Goal: Transaction & Acquisition: Book appointment/travel/reservation

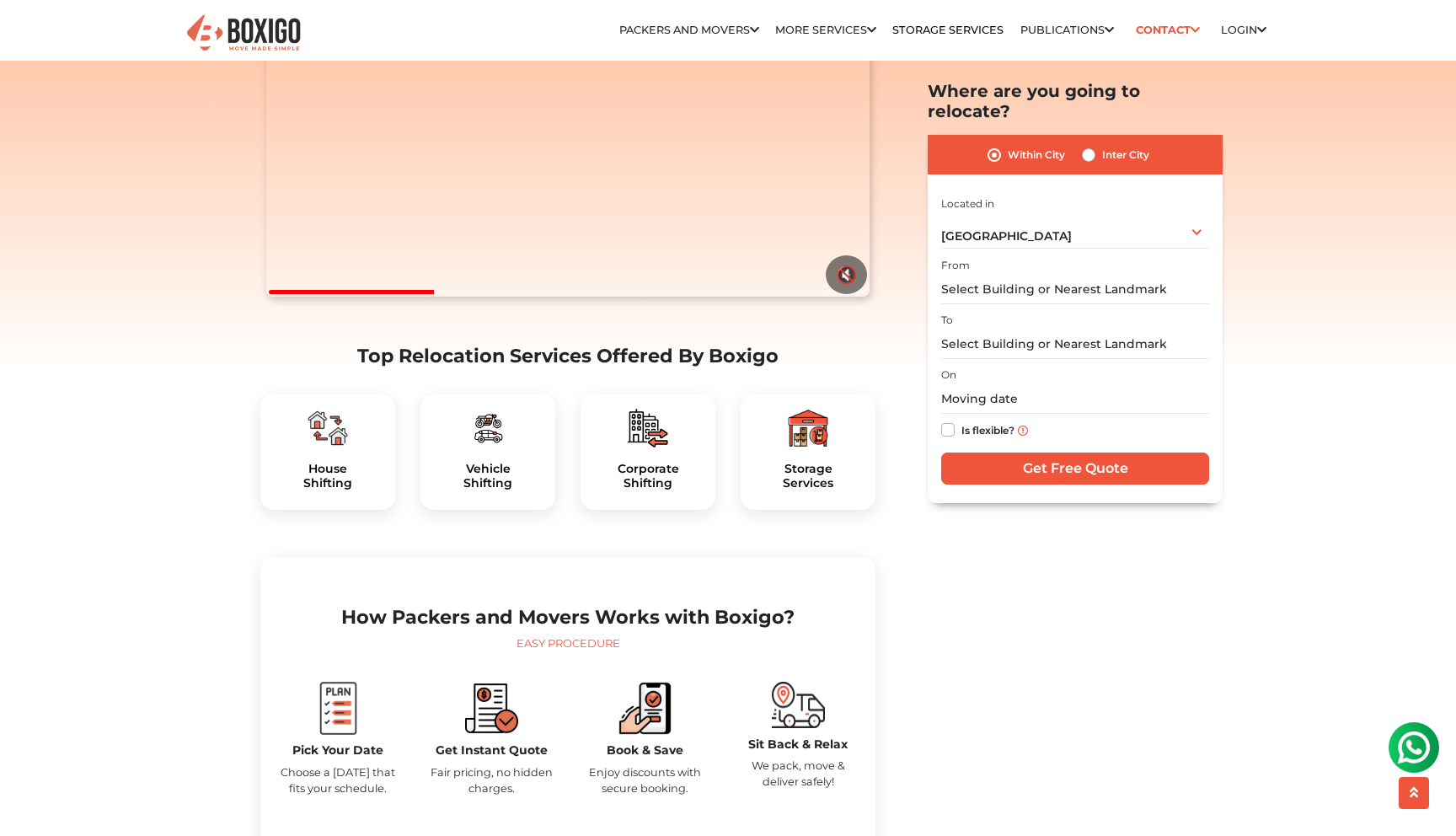
scroll to position [288, 0]
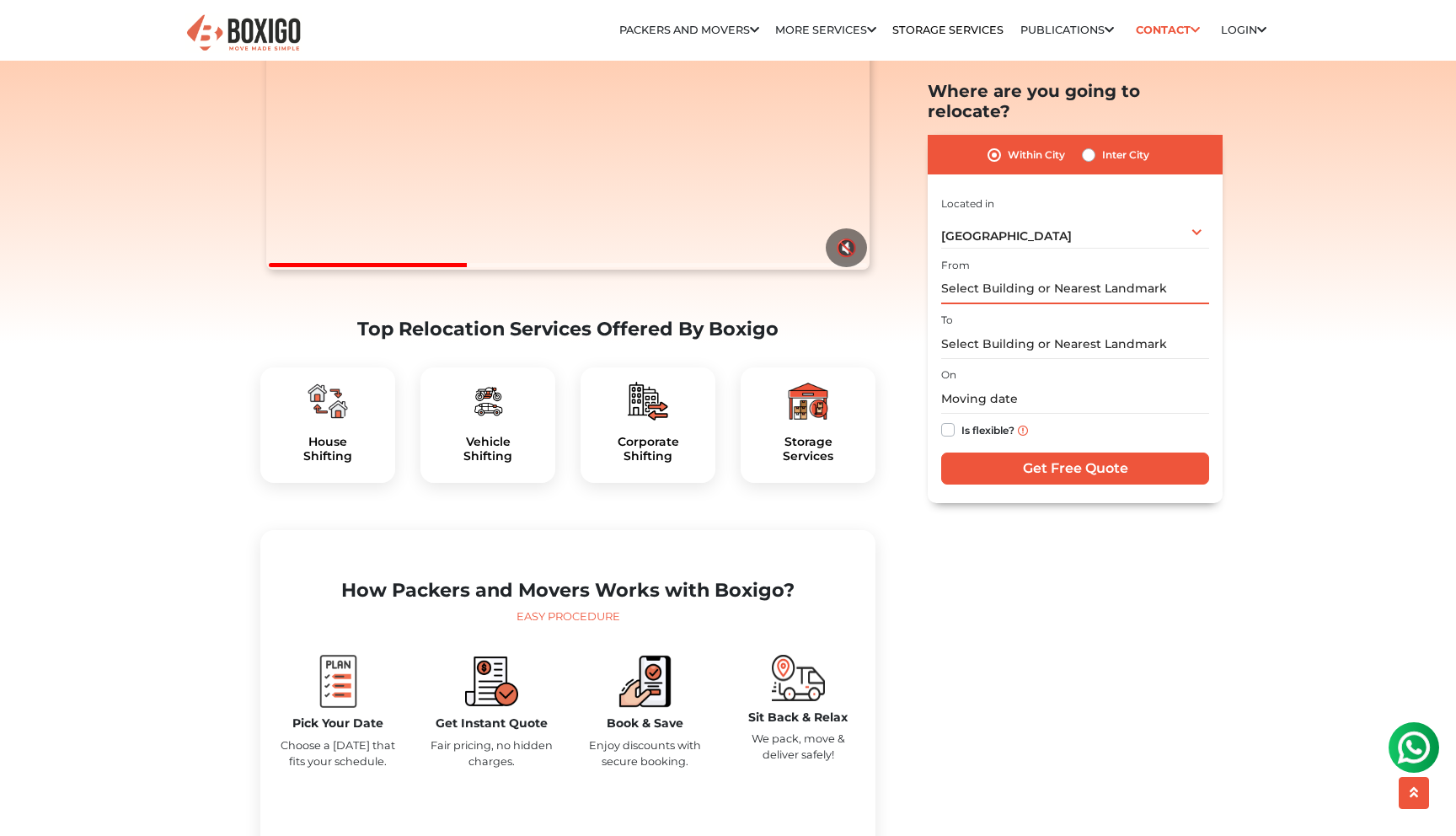
click at [1081, 274] on input "text" at bounding box center [1076, 289] width 268 height 29
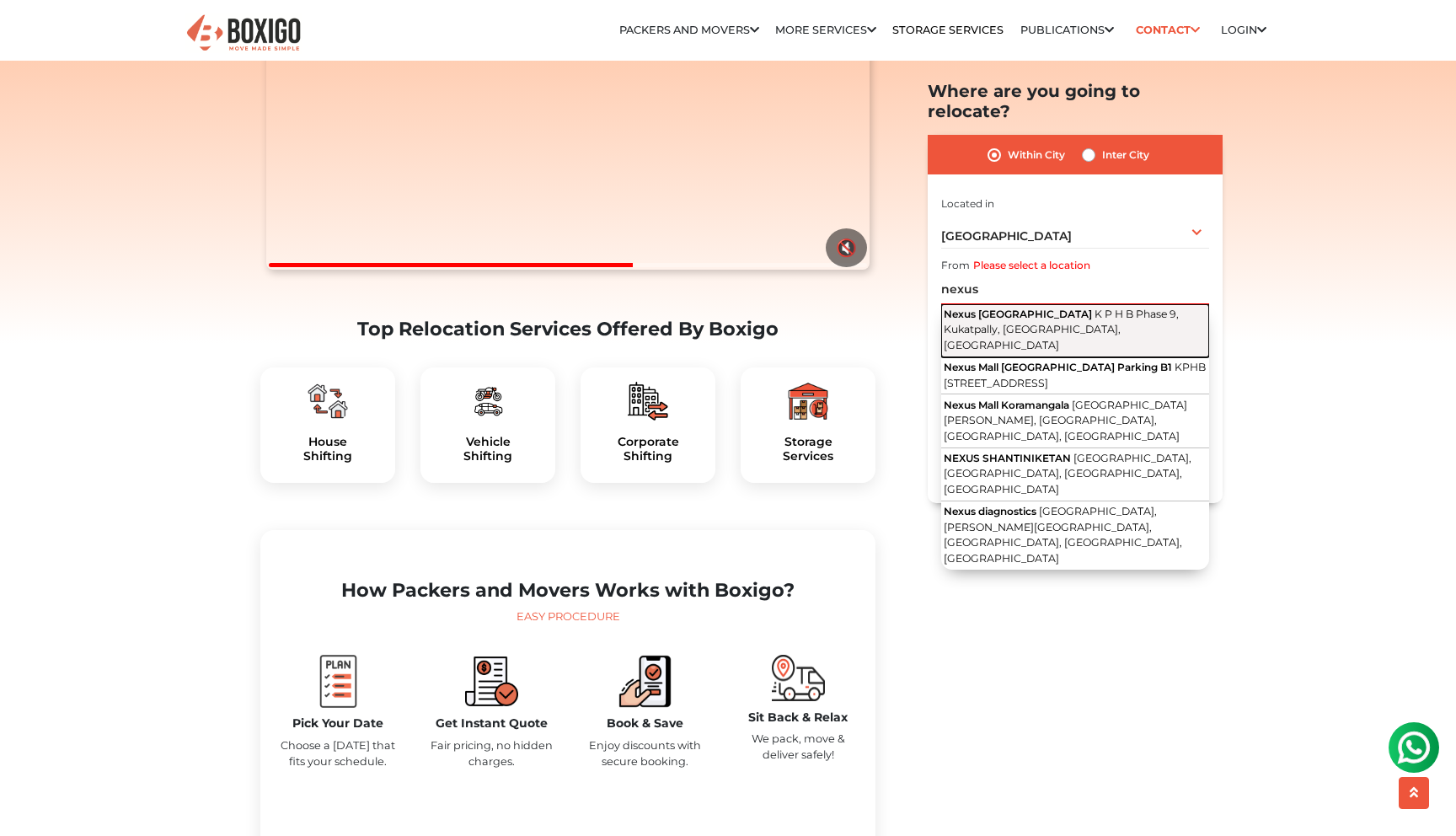
click at [1077, 307] on span "K P H B Phase 9, Kukatpally, Hyderabad, Telangana" at bounding box center [1062, 329] width 235 height 44
type input "Nexus Hyderabad Mall, K P H B Phase 9, Kukatpally, Hyderabad, Telangana"
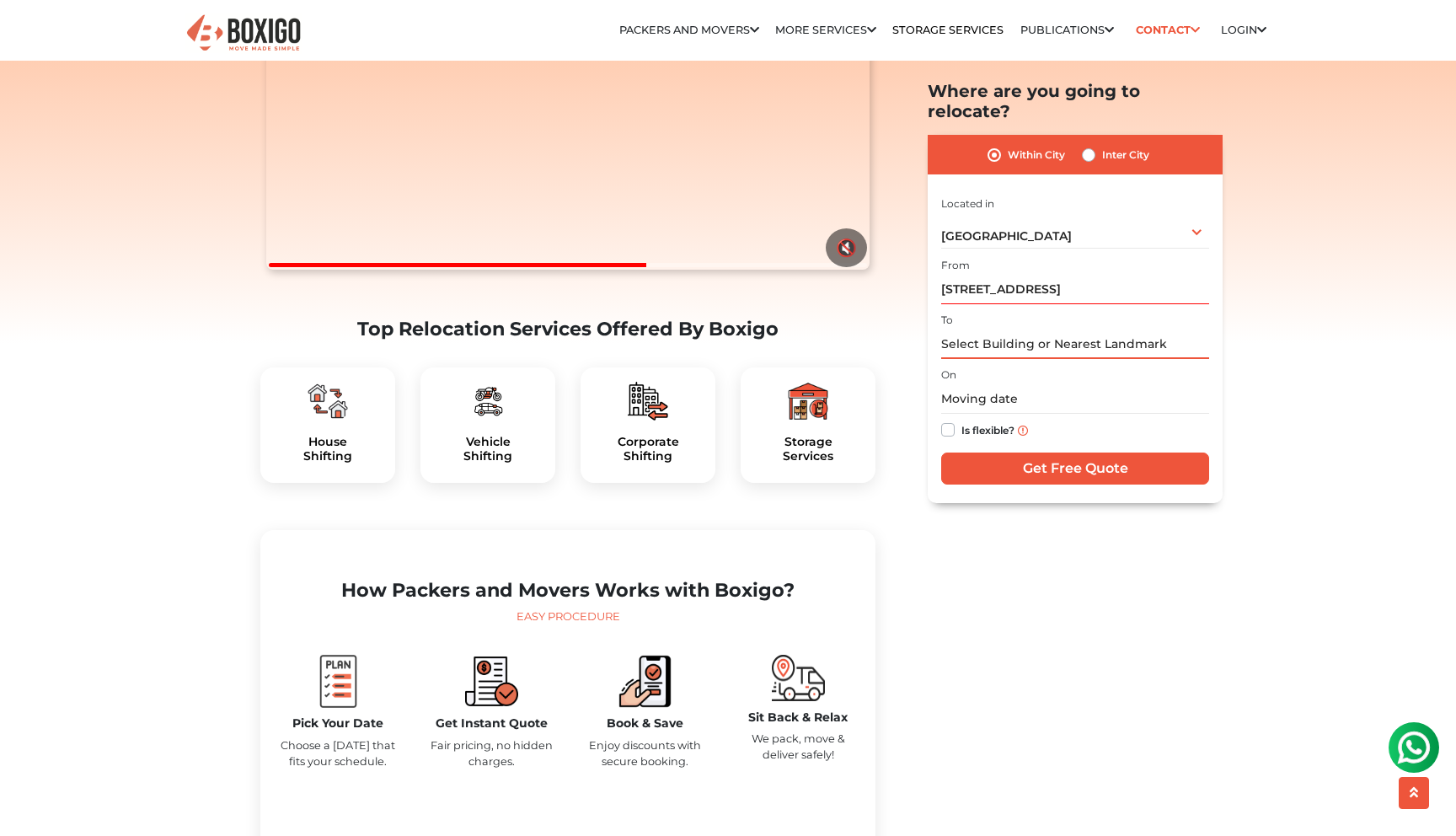
click at [1039, 330] on input "text" at bounding box center [1076, 344] width 268 height 29
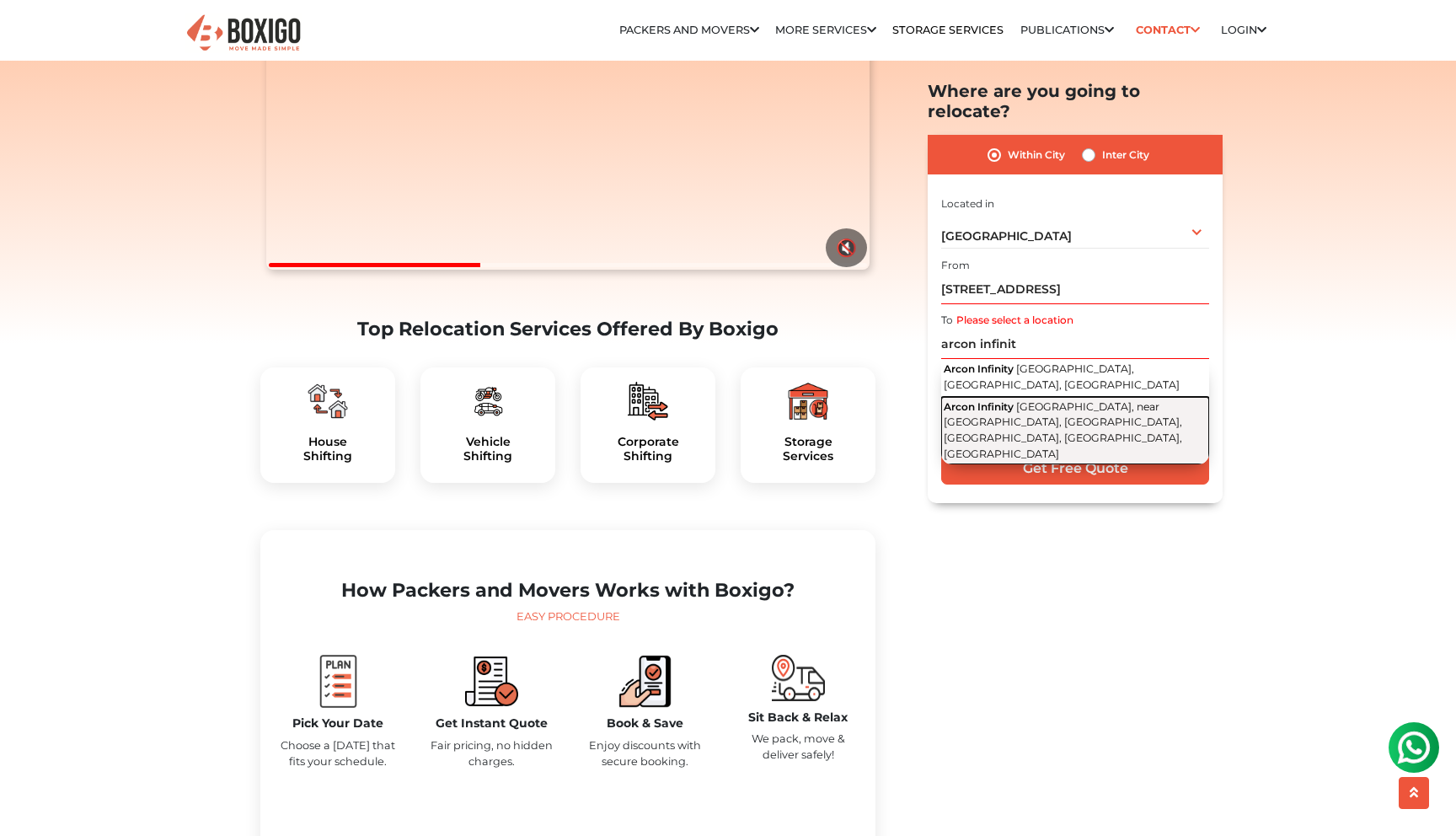
click at [1054, 401] on span "Kallingal Road, near Technopark Phase III Main Road, Technopark Campus, P.O, Ku…" at bounding box center [1063, 431] width 238 height 60
type input "Arcon Infinity, Kallingal Road, near Technopark Phase III Main Road, Technopark…"
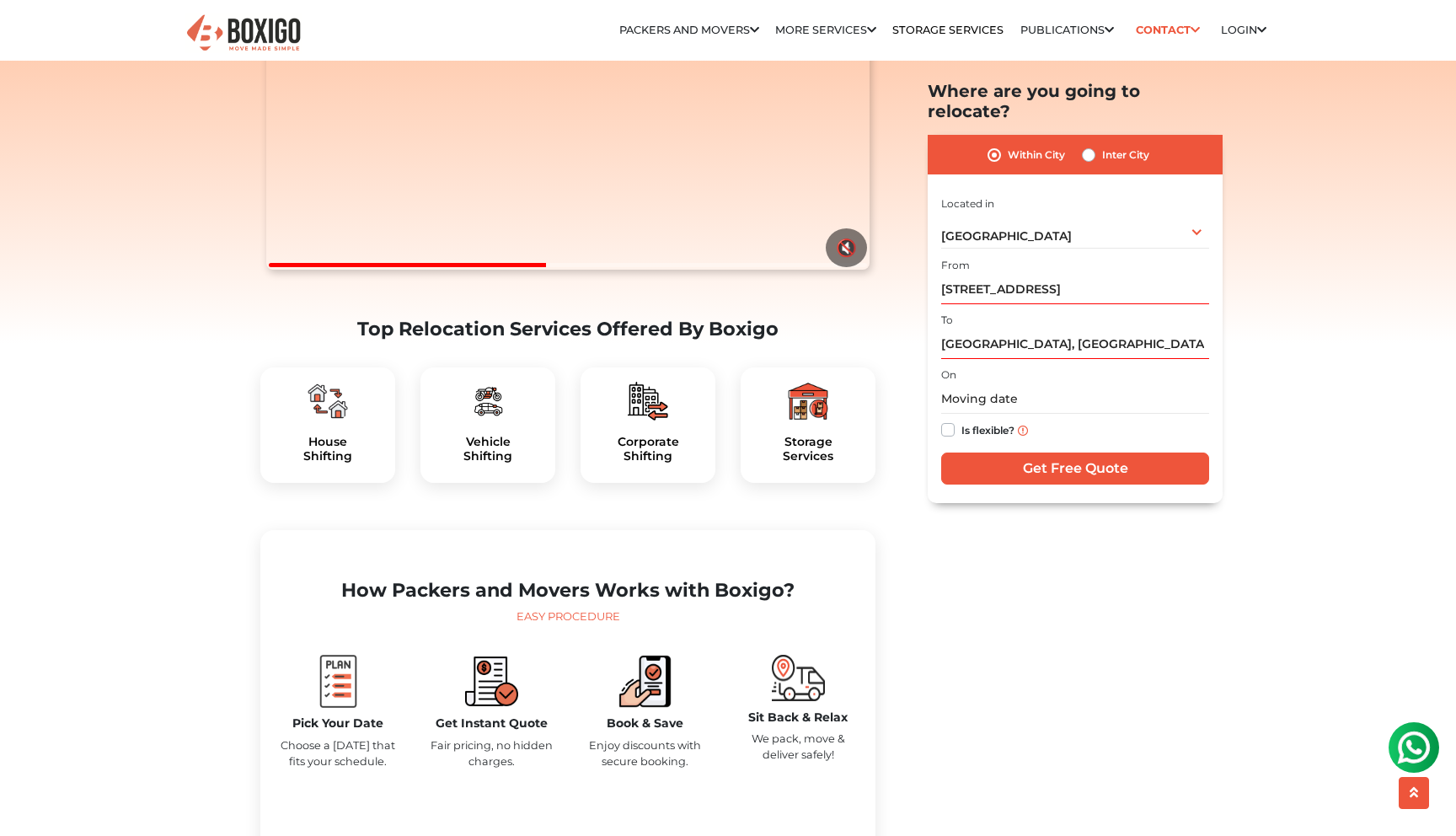
click at [962, 420] on label "Is flexible?" at bounding box center [988, 429] width 53 height 17
click at [954, 420] on input "Is flexible?" at bounding box center [948, 428] width 14 height 17
checkbox input "true"
click at [1027, 452] on input "Get Free Quote" at bounding box center [1076, 468] width 268 height 32
click at [1102, 145] on label "Inter City" at bounding box center [1125, 155] width 48 height 20
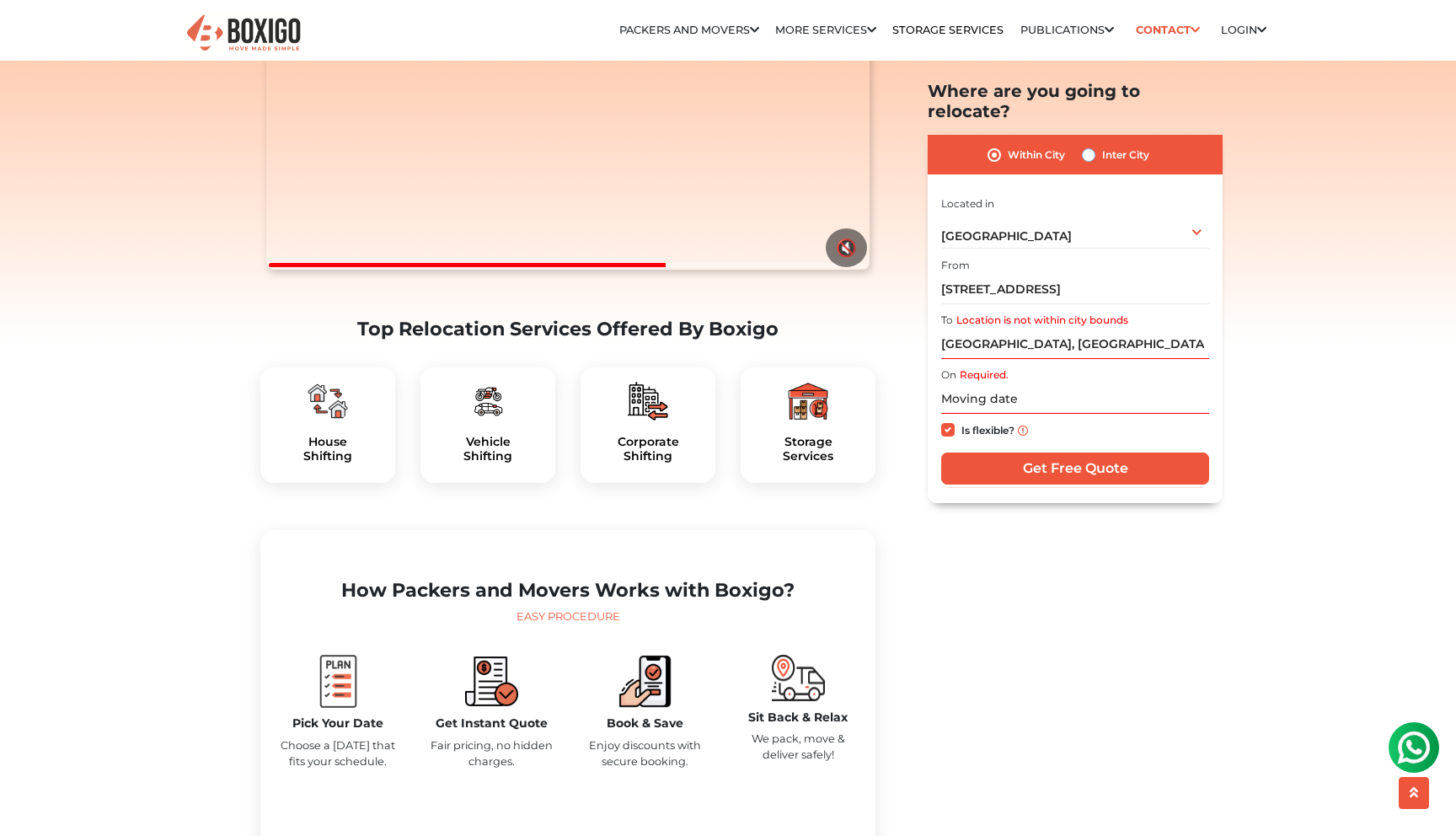
click at [1088, 145] on input "Inter City" at bounding box center [1089, 153] width 14 height 17
radio input "true"
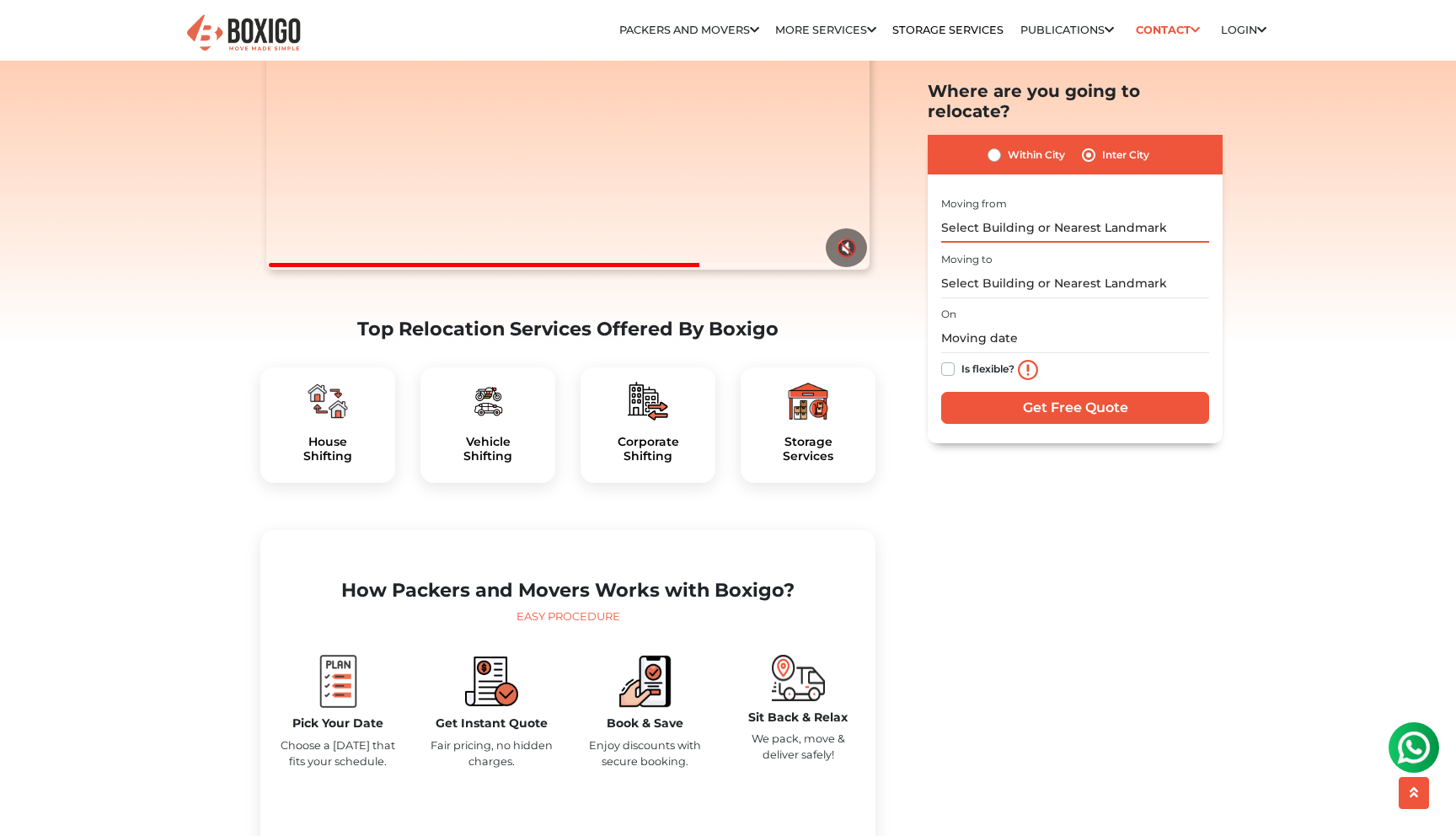
click at [1005, 213] on input "text" at bounding box center [1076, 227] width 268 height 29
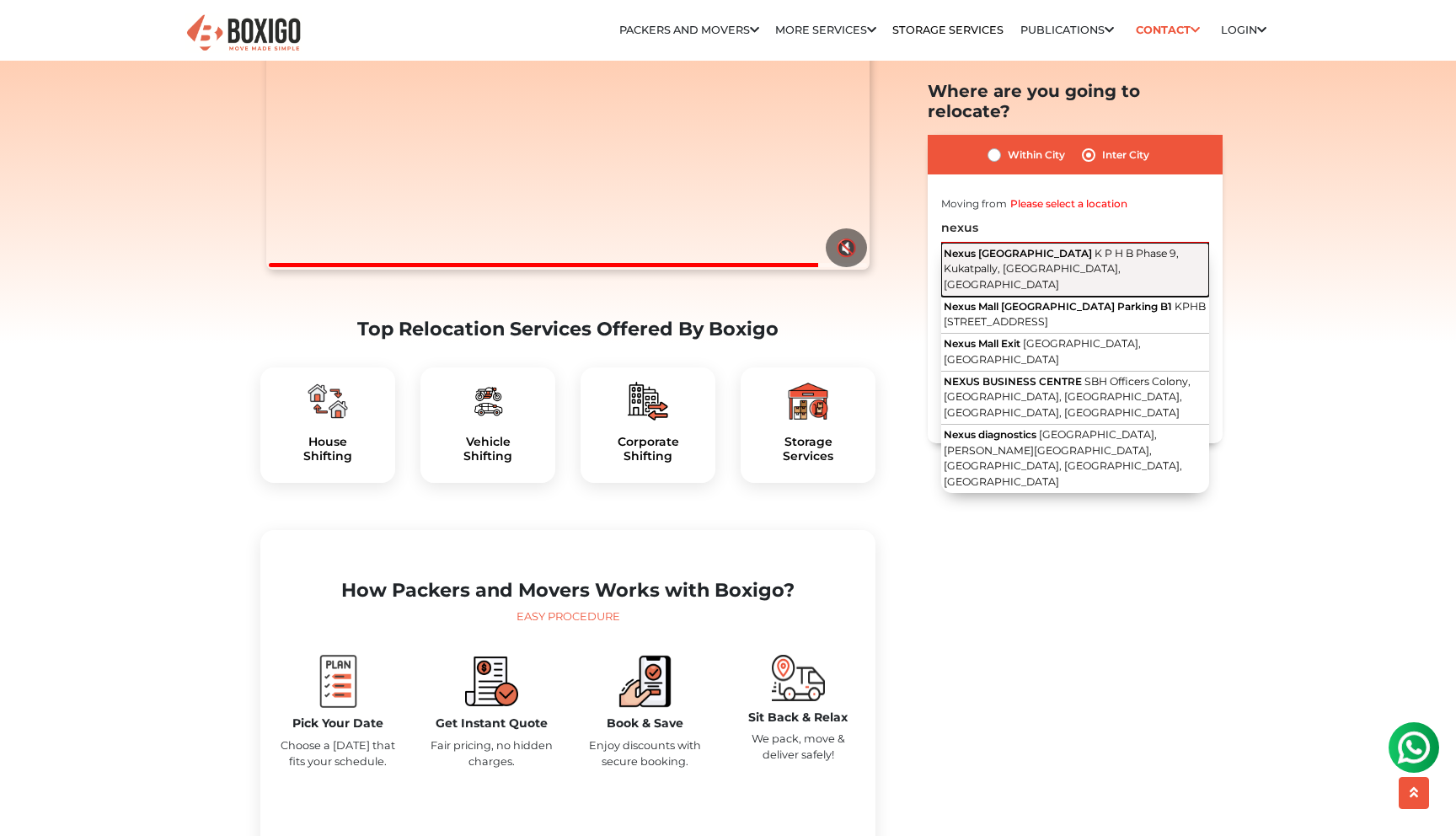
click at [1027, 243] on button "Nexus Hyderabad Mall K P H B Phase 9, Kukatpally, Hyderabad, Telangana" at bounding box center [1076, 269] width 268 height 53
type input "Nexus Hyderabad Mall, K P H B Phase 9, Kukatpally, Hyderabad, Telangana"
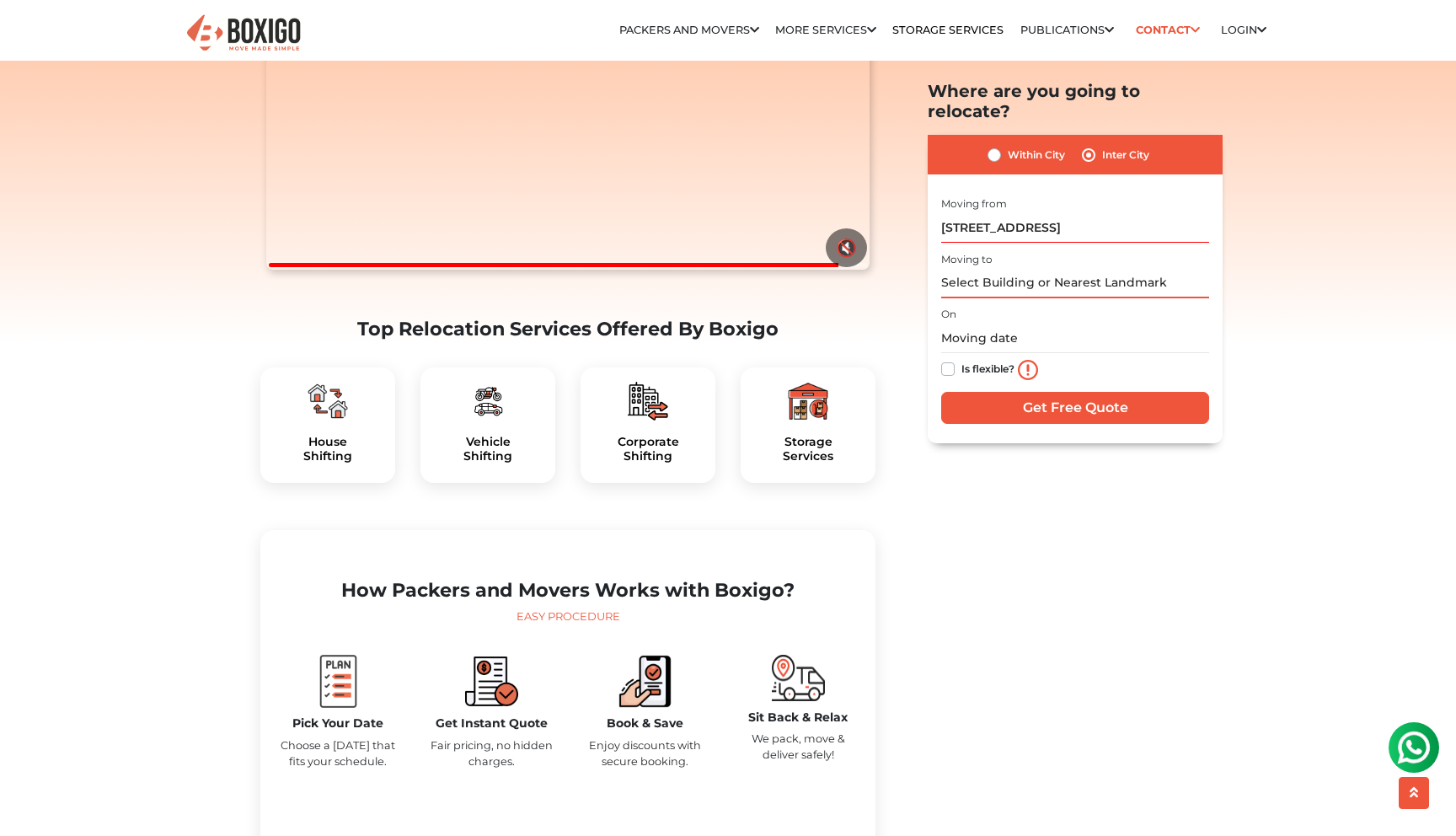
click at [998, 268] on input "text" at bounding box center [1076, 283] width 268 height 29
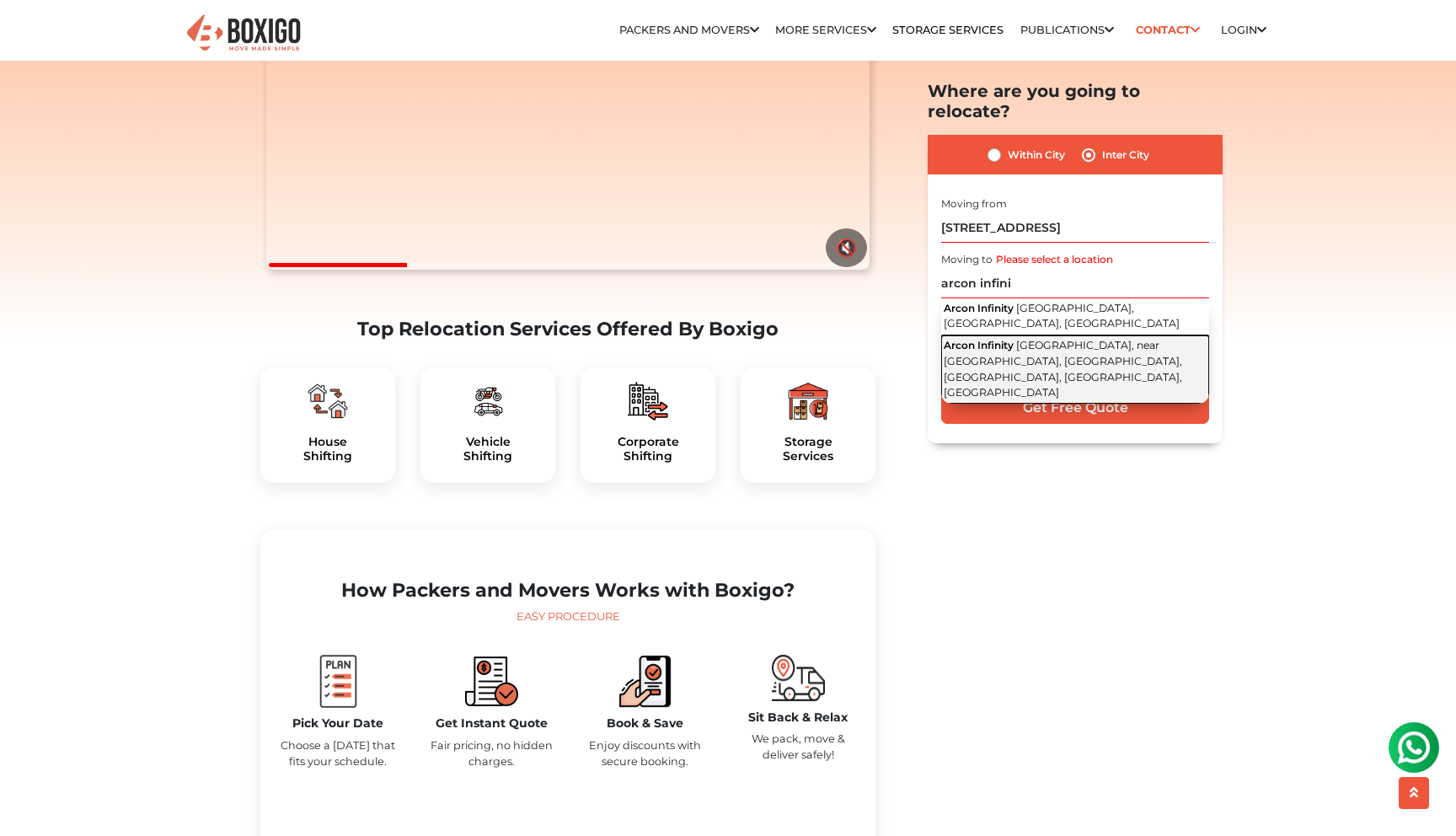
click at [1050, 339] on span "Kallingal Road, near Technopark Phase III Main Road, Technopark Campus, P.O, Ku…" at bounding box center [1063, 369] width 238 height 60
type input "Arcon Infinity, Kallingal Road, near Technopark Phase III Main Road, Technopark…"
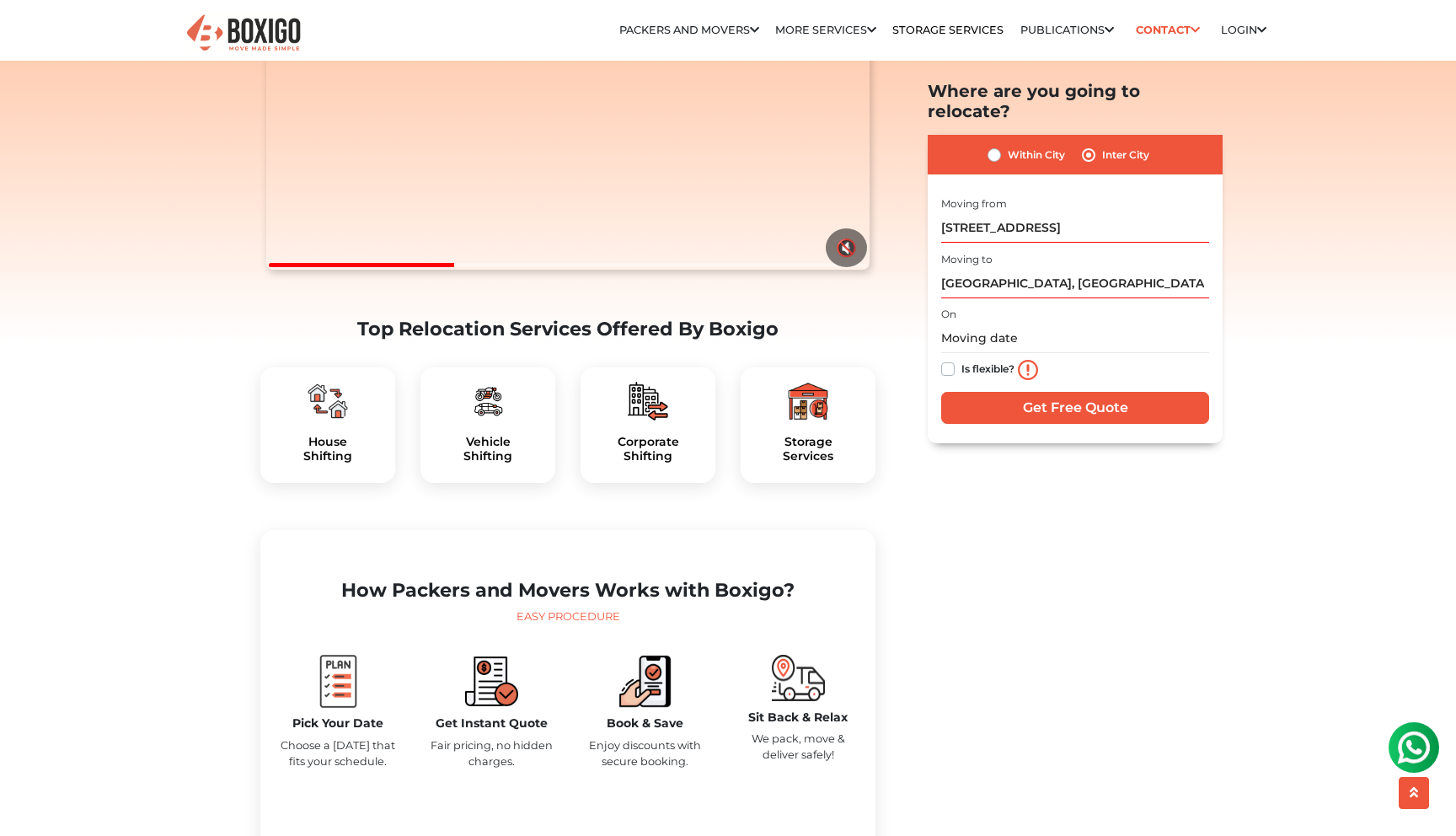
click at [962, 359] on label "Is flexible?" at bounding box center [988, 367] width 53 height 17
click at [951, 359] on input "Is flexible?" at bounding box center [948, 366] width 14 height 17
checkbox input "true"
click at [1026, 392] on input "Get Free Quote" at bounding box center [1076, 407] width 268 height 32
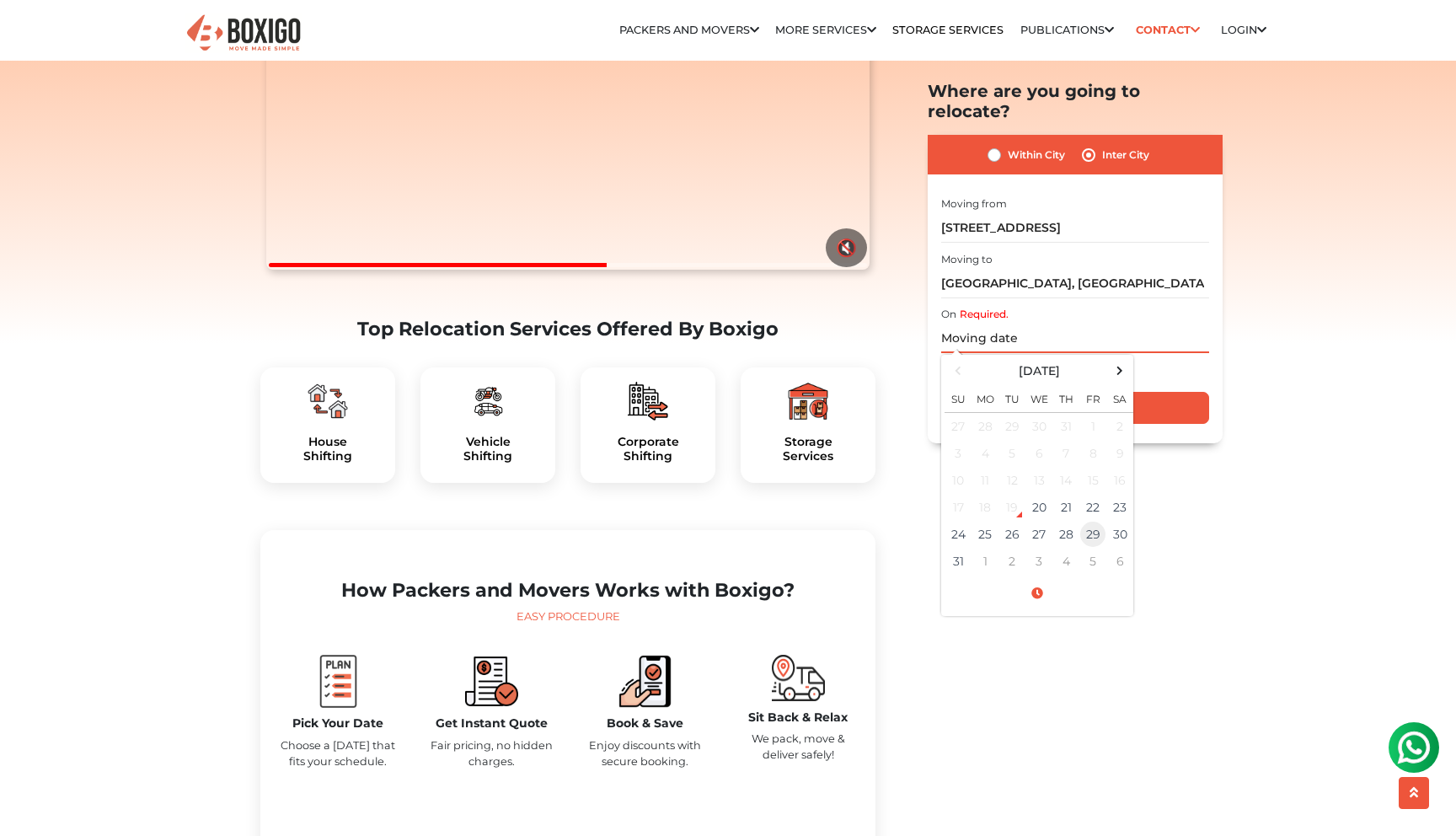
click at [1093, 521] on td "29" at bounding box center [1093, 535] width 27 height 27
click at [1070, 521] on td "28" at bounding box center [1066, 535] width 27 height 27
type input "08/28/2025 12:00 AM"
click at [1153, 392] on input "Get Free Quote" at bounding box center [1076, 407] width 268 height 32
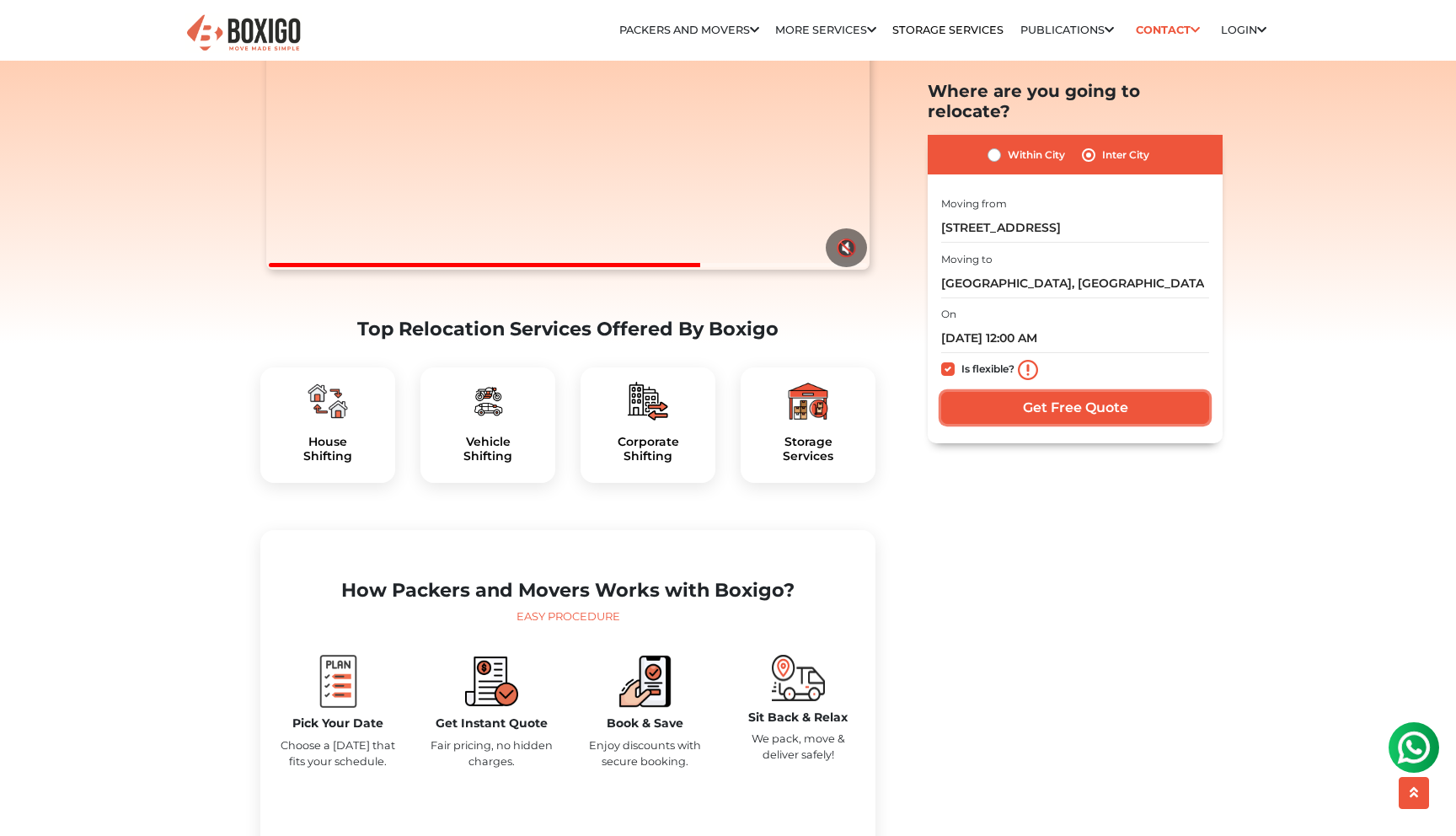
click at [1153, 392] on input "Get Free Quote" at bounding box center [1076, 407] width 268 height 32
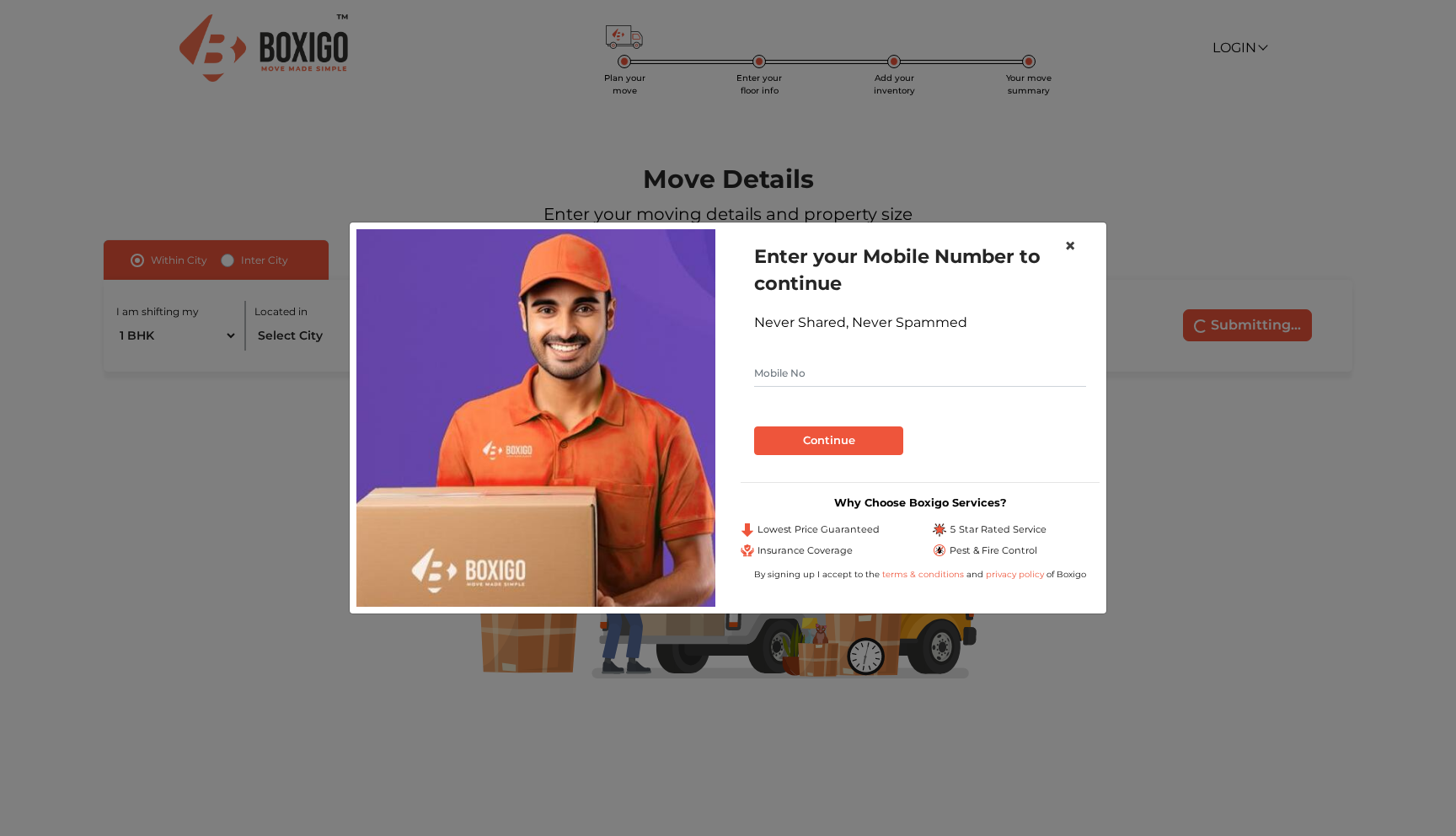
click at [1066, 242] on span "×" at bounding box center [1070, 245] width 12 height 24
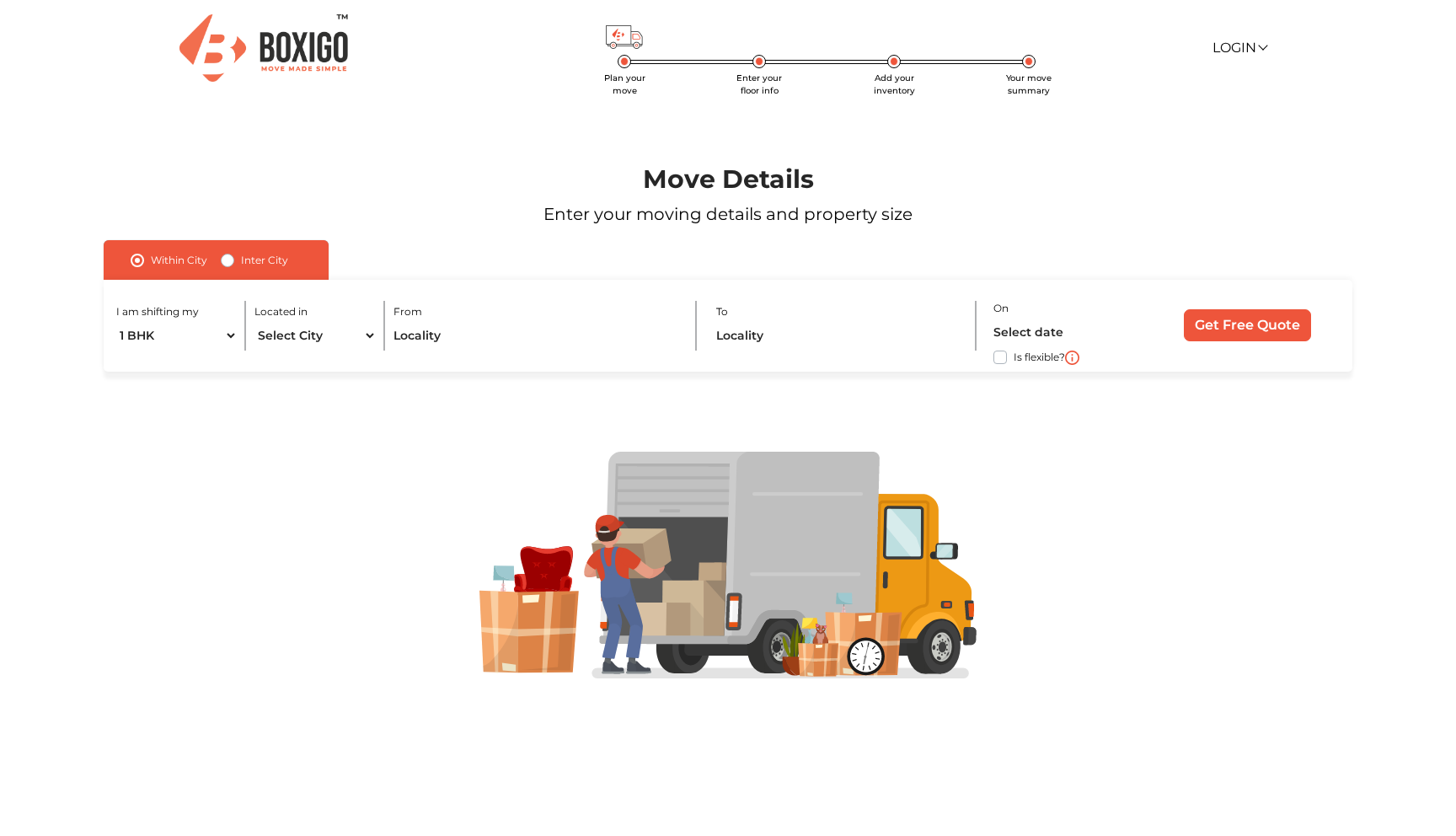
click at [244, 266] on label "Inter City" at bounding box center [265, 260] width 48 height 20
click at [234, 266] on input "Inter City" at bounding box center [228, 258] width 14 height 17
radio input "true"
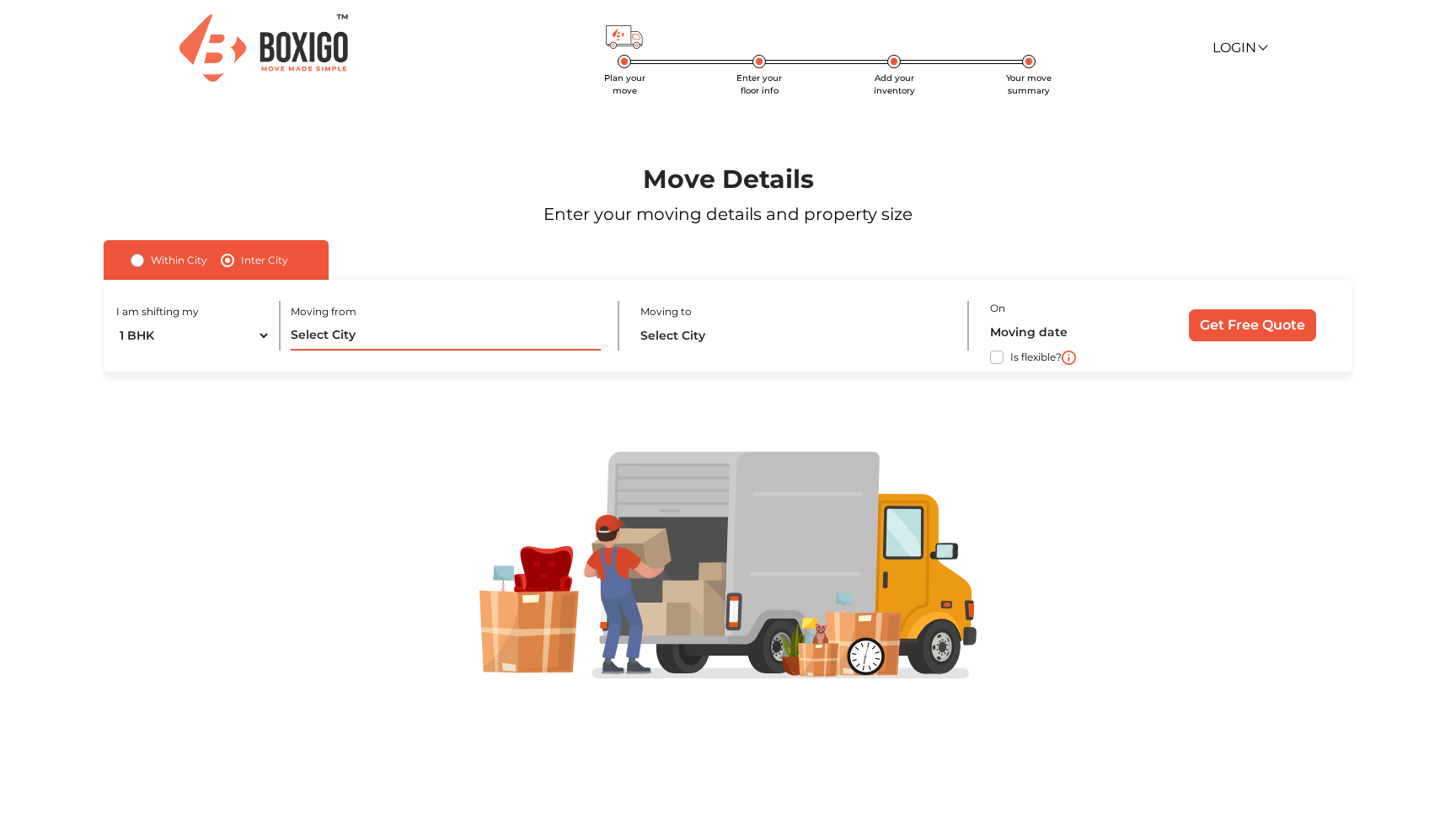
click at [357, 336] on input "text" at bounding box center [445, 335] width 309 height 29
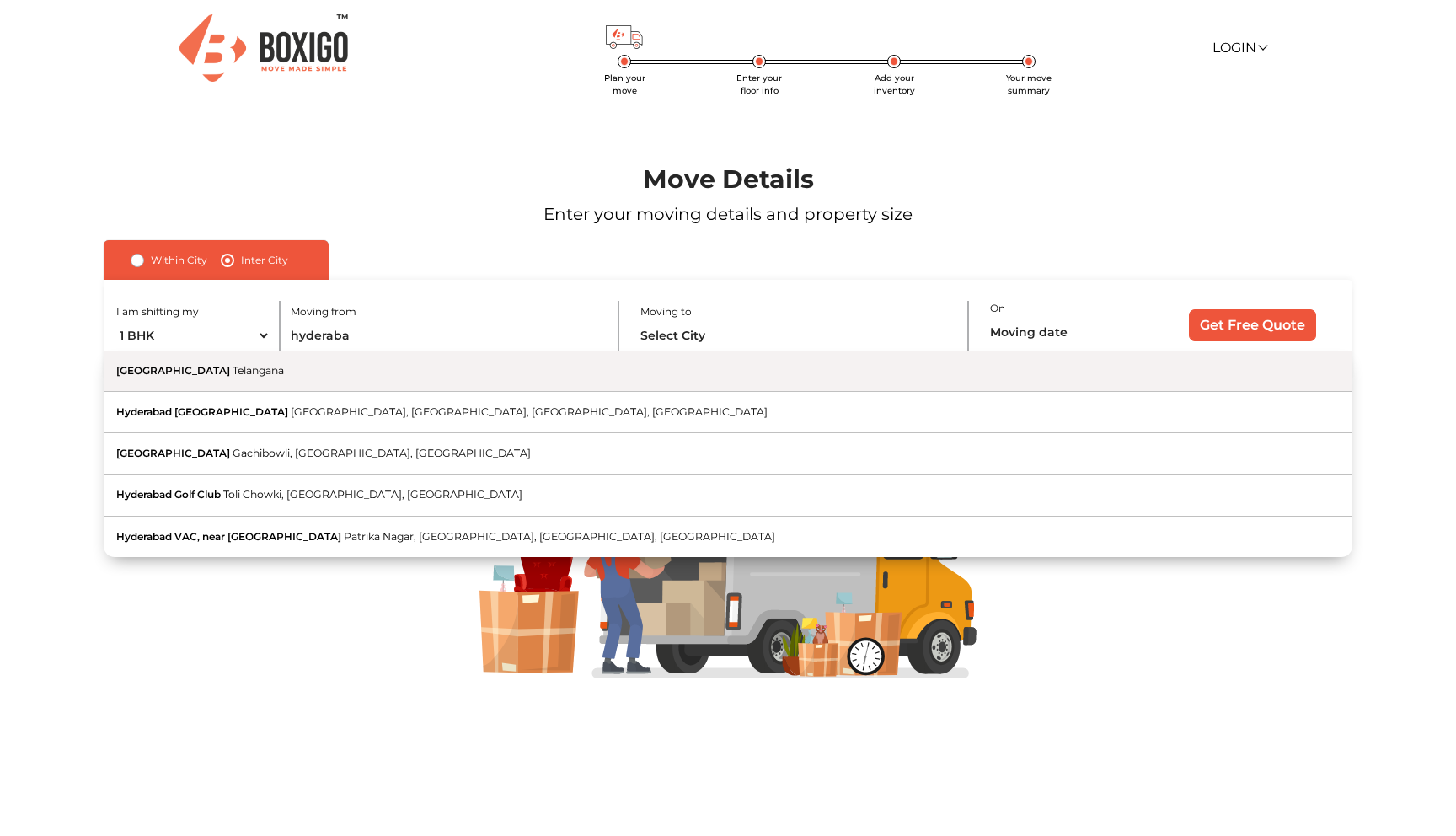
click at [332, 380] on button "Hyderabad [GEOGRAPHIC_DATA]" at bounding box center [728, 370] width 1249 height 41
type input "[GEOGRAPHIC_DATA], [GEOGRAPHIC_DATA]"
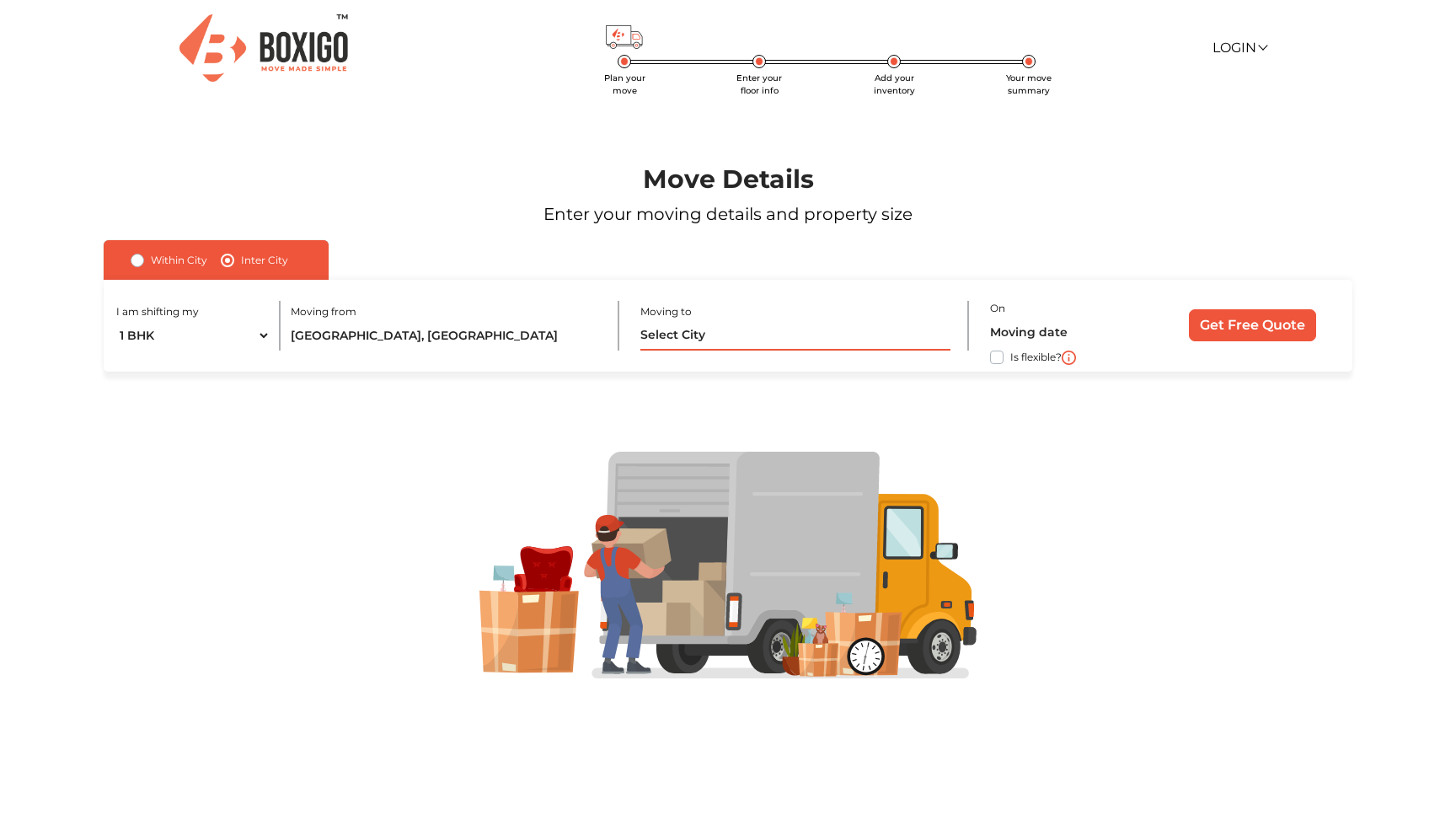
click at [663, 330] on input "text" at bounding box center [796, 335] width 309 height 29
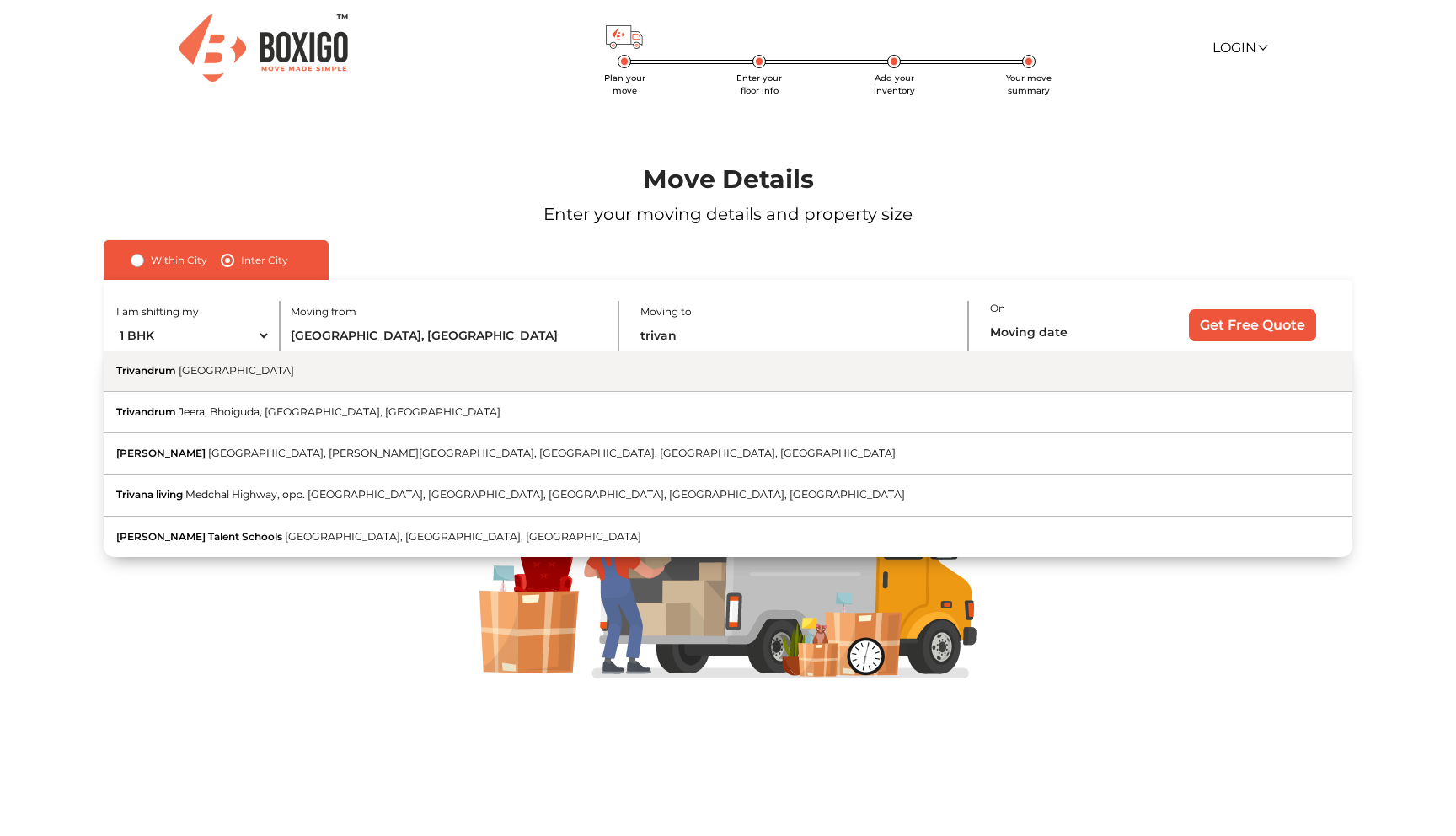
click at [250, 360] on button "Trivandrum [GEOGRAPHIC_DATA]" at bounding box center [728, 370] width 1249 height 41
type input "Trivandrum, [GEOGRAPHIC_DATA]"
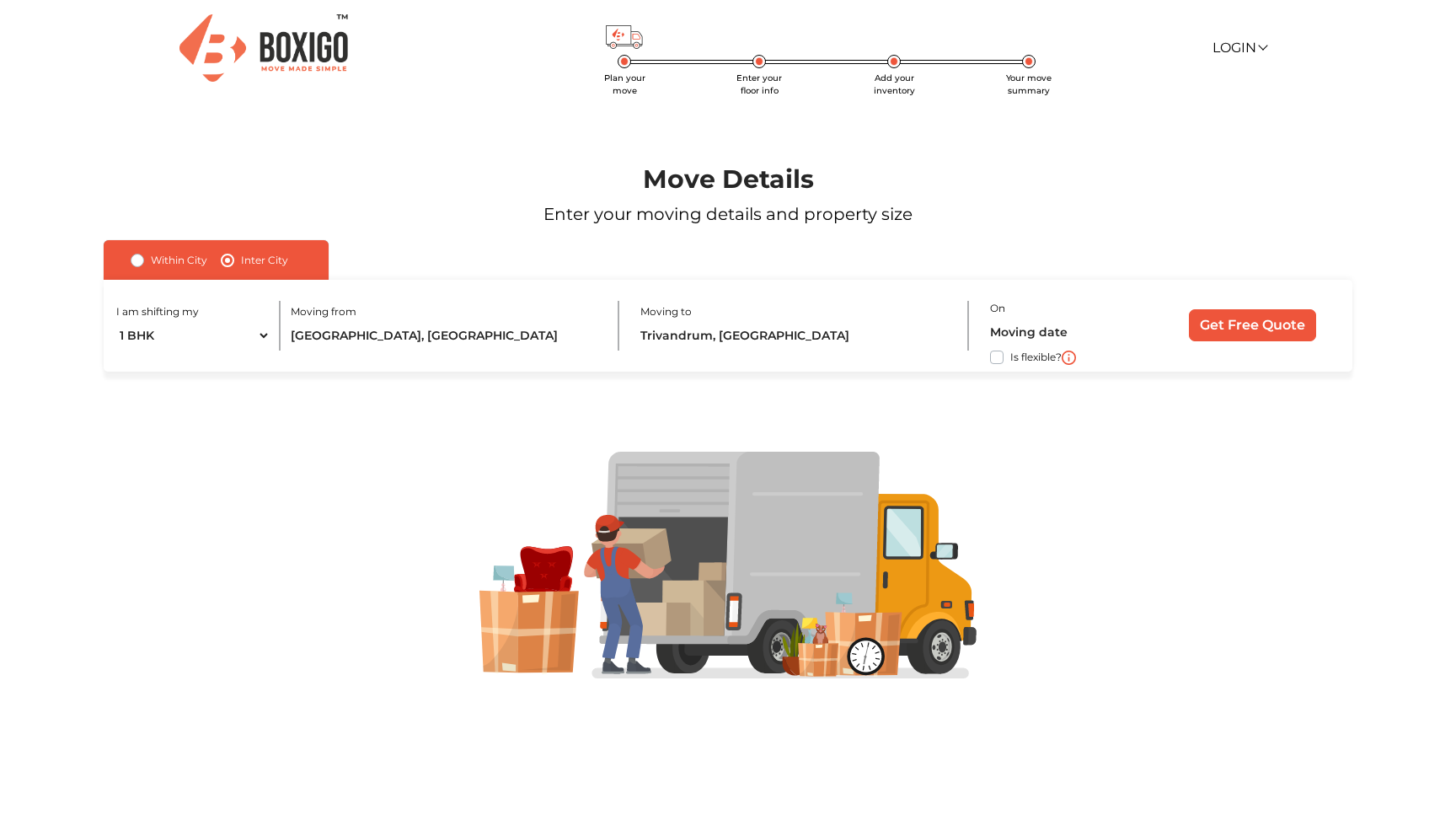
click at [1011, 360] on label "Is flexible?" at bounding box center [1036, 356] width 52 height 17
click at [117, 360] on input "Is flexible?" at bounding box center [111, 355] width 14 height 17
click at [1260, 320] on input "Get Free Quote" at bounding box center [1253, 325] width 127 height 32
click at [1037, 306] on label "required" at bounding box center [1029, 308] width 43 height 16
click at [1214, 336] on input "Get Free Quote" at bounding box center [1253, 325] width 127 height 32
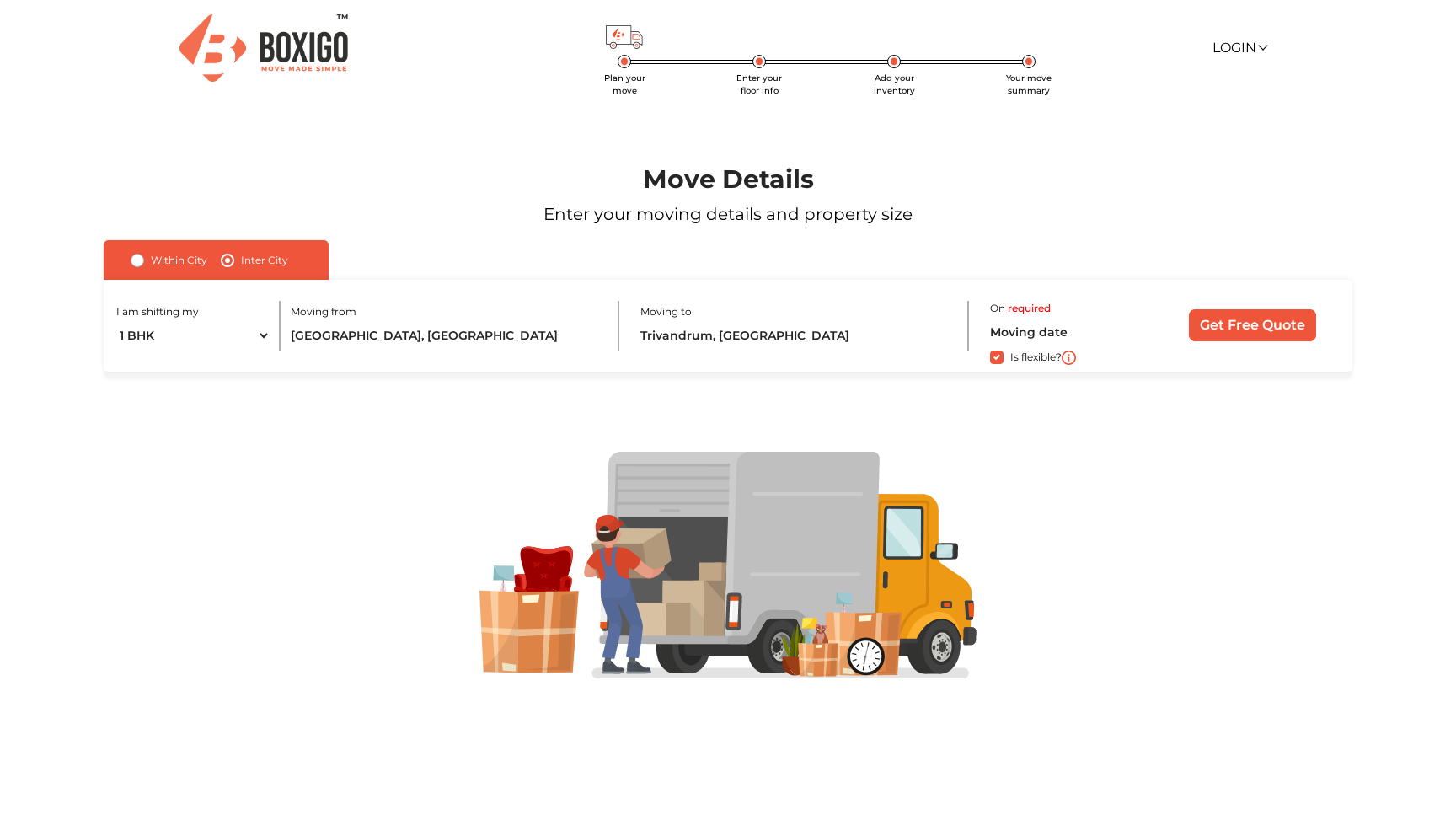
click at [1009, 361] on div "Is flexible?" at bounding box center [1068, 357] width 156 height 20
click at [1011, 359] on label "Is flexible?" at bounding box center [1036, 356] width 52 height 17
click at [117, 359] on input "Is flexible?" at bounding box center [111, 355] width 14 height 17
checkbox input "false"
click at [1027, 331] on input "text" at bounding box center [1068, 332] width 156 height 29
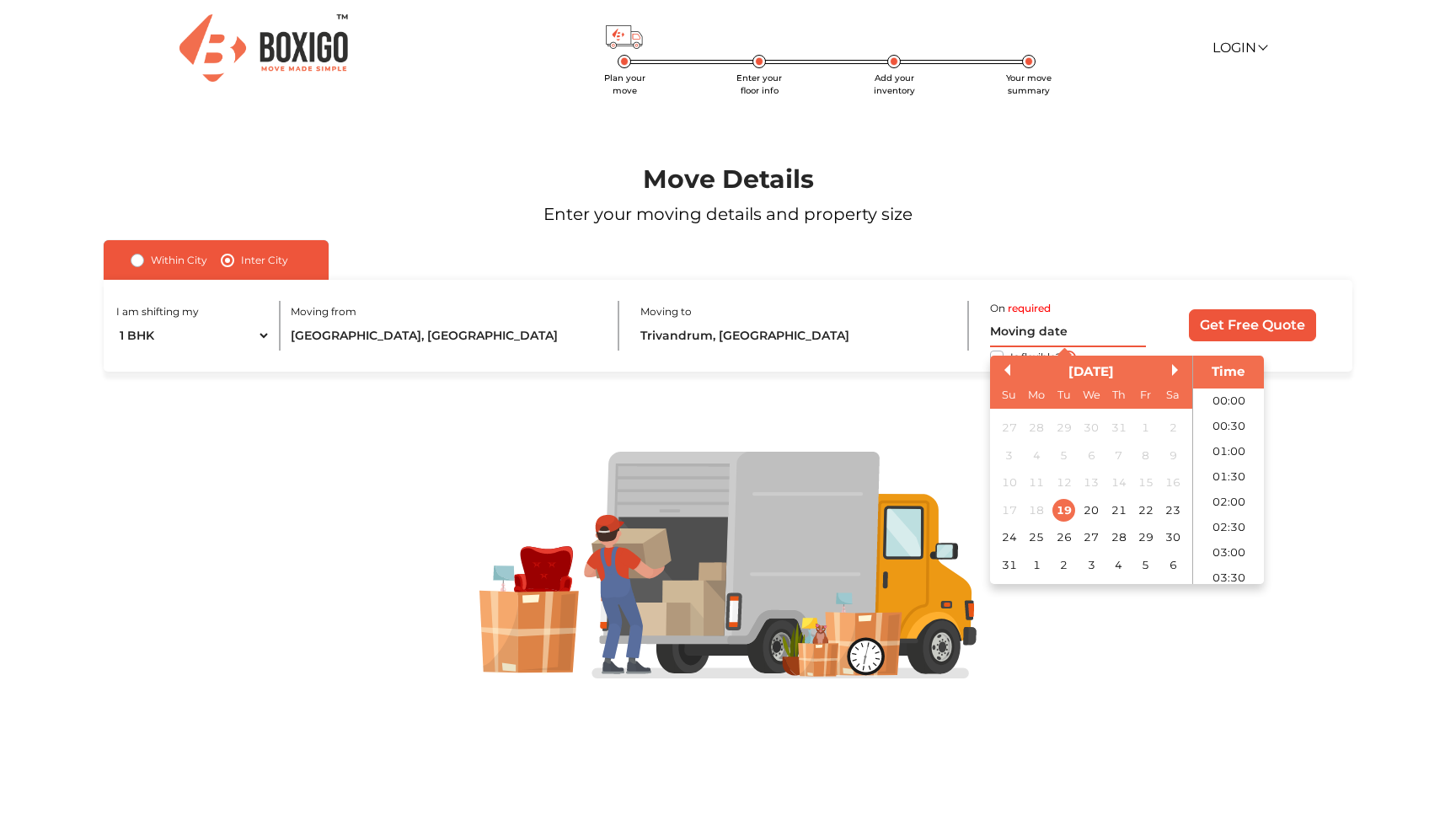
scroll to position [647, 0]
click at [1147, 538] on div "29" at bounding box center [1145, 537] width 22 height 22
click at [1119, 535] on div "28" at bounding box center [1119, 537] width 22 height 22
type input "[DATE] 12:00 AM"
click at [1237, 329] on input "Get Free Quote" at bounding box center [1253, 325] width 127 height 32
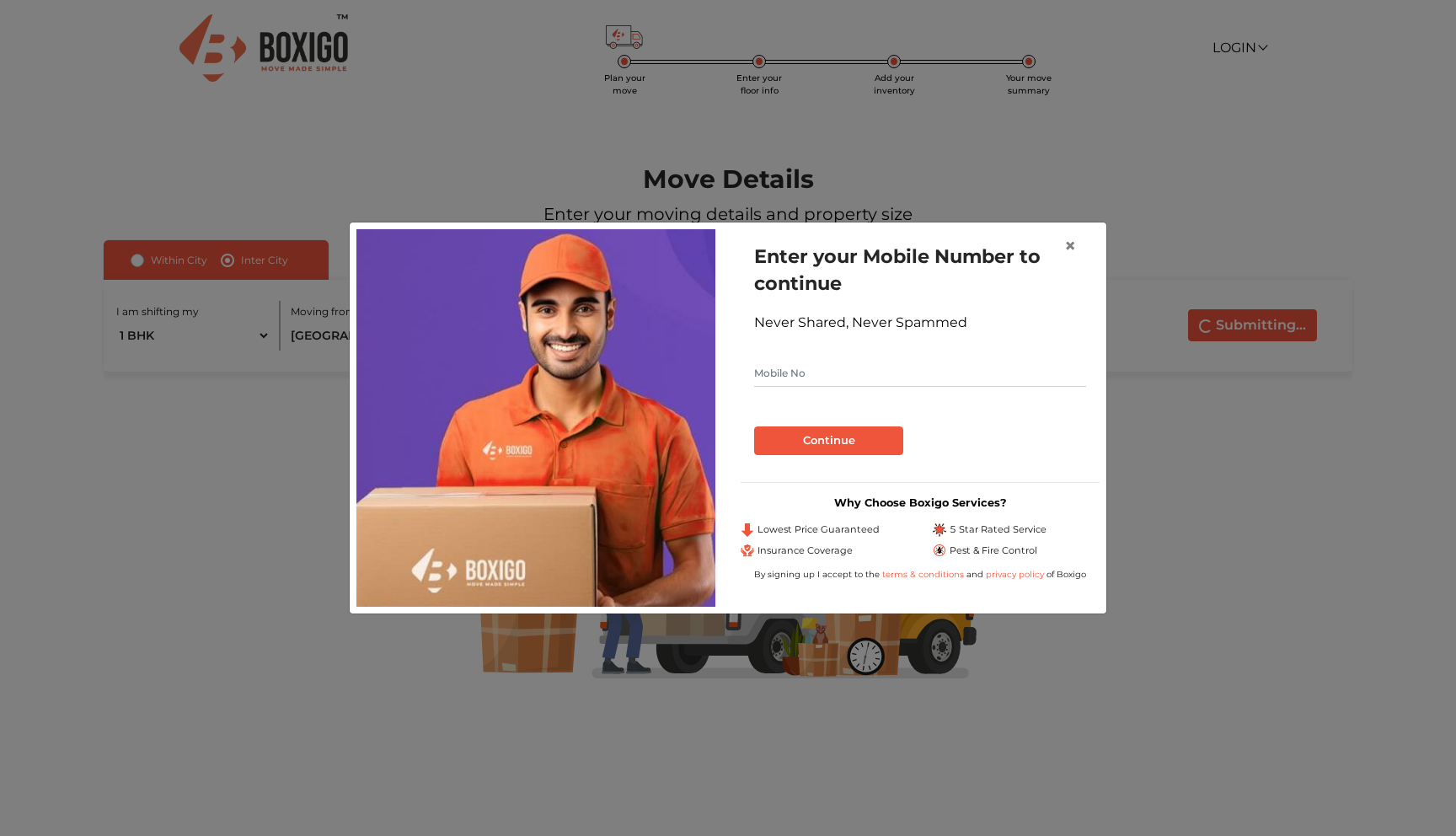
click at [853, 383] on input "text" at bounding box center [920, 373] width 332 height 27
type input "8848895580"
click at [862, 438] on button "Continue" at bounding box center [829, 439] width 149 height 28
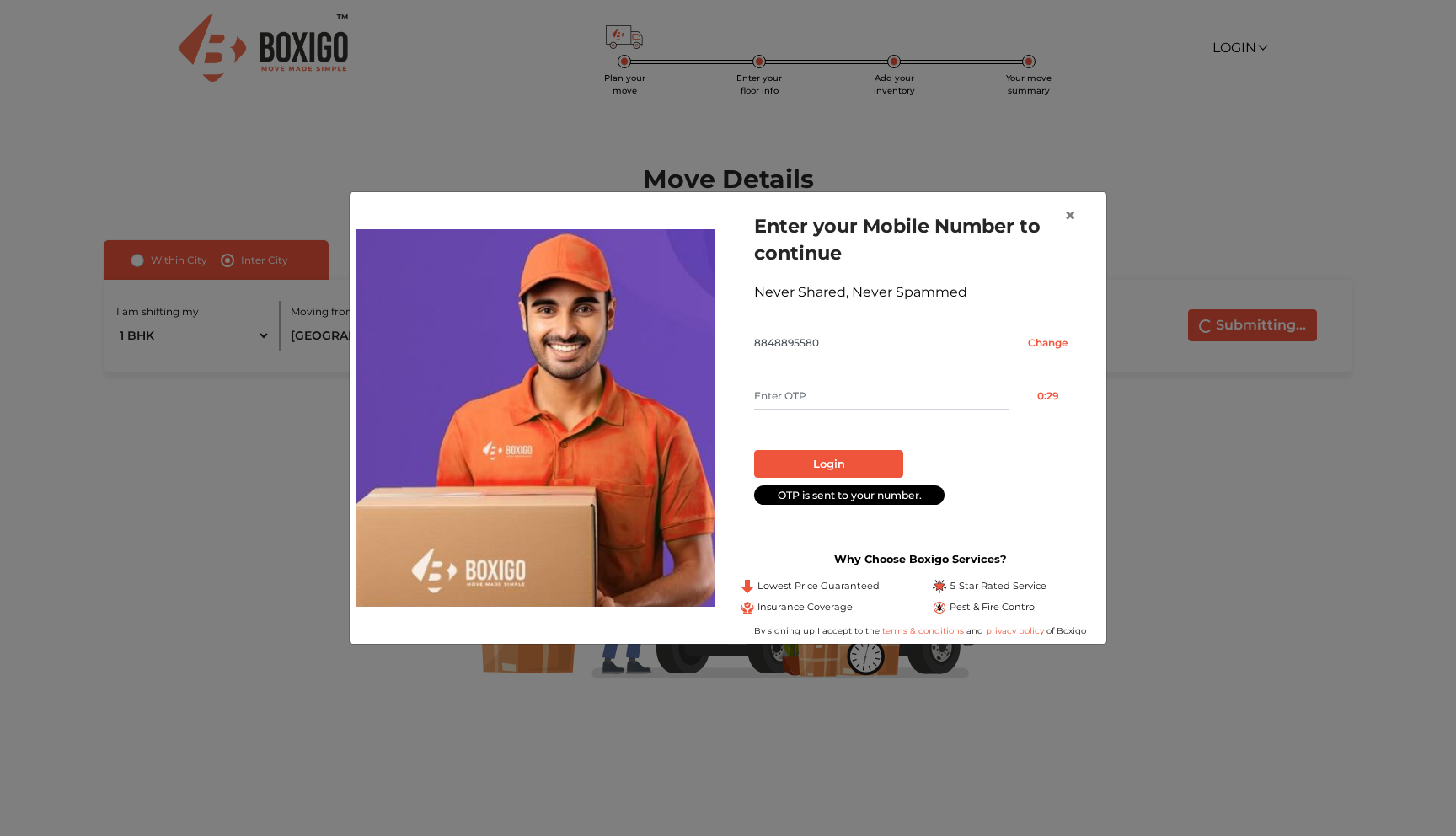
click at [815, 396] on input "text" at bounding box center [882, 396] width 256 height 27
type input "6763"
click at [860, 466] on button "Login" at bounding box center [829, 464] width 149 height 28
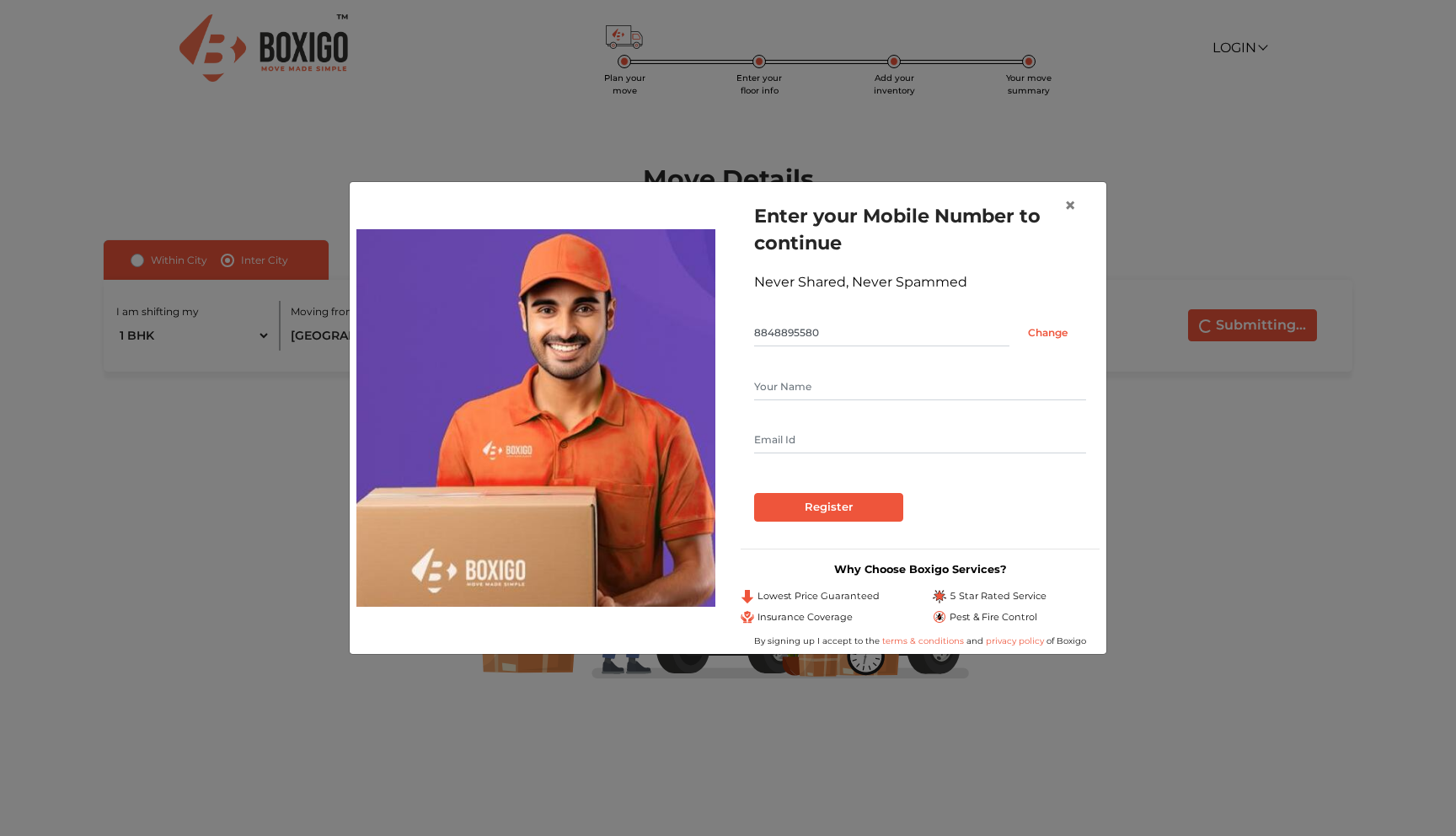
click at [836, 389] on input "text" at bounding box center [920, 387] width 332 height 27
type input "Ajay V"
type input "[EMAIL_ADDRESS][DOMAIN_NAME]"
click at [843, 498] on input "Register" at bounding box center [829, 506] width 149 height 28
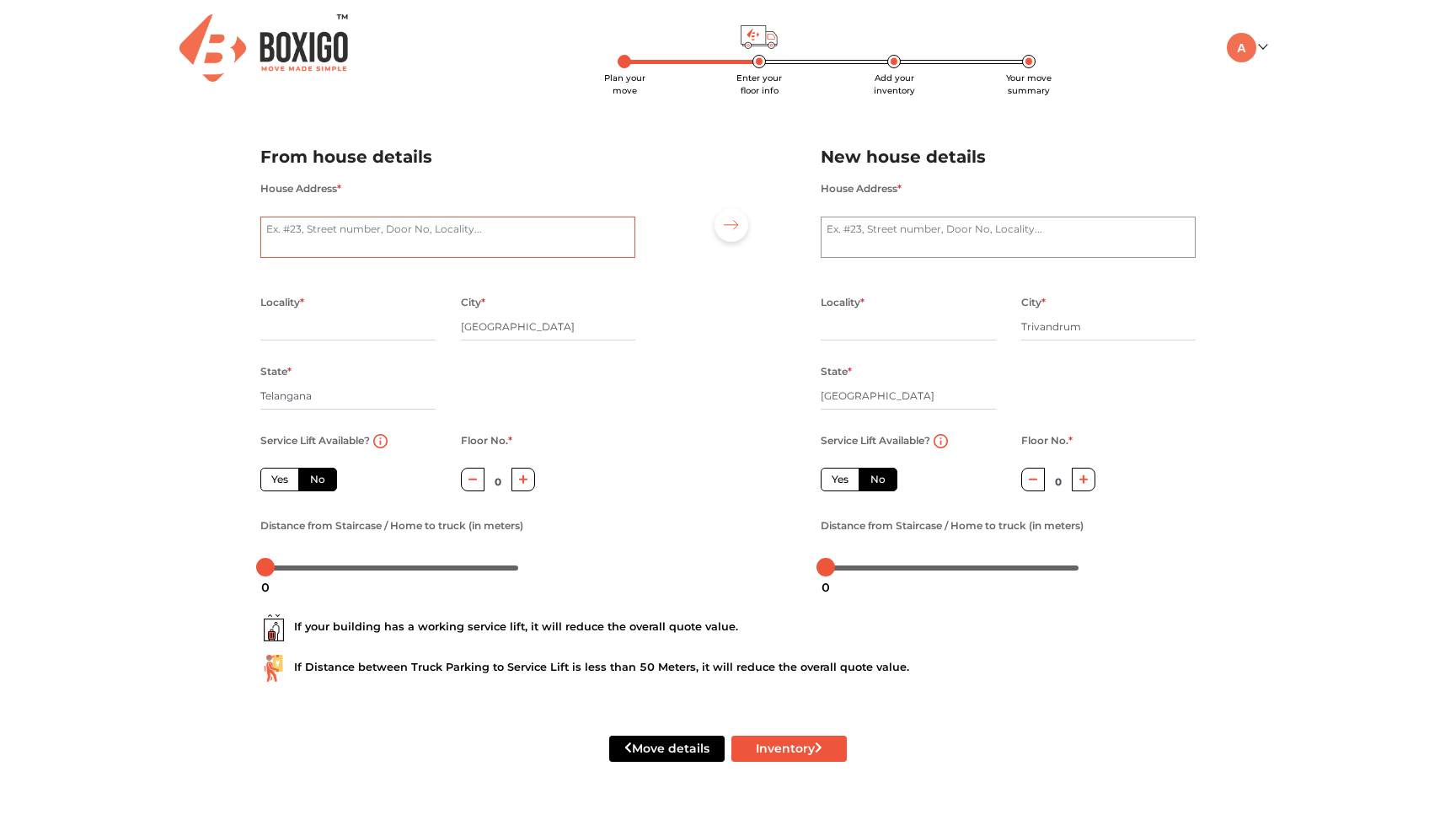
click at [315, 223] on textarea "House Address *" at bounding box center [448, 237] width 375 height 42
click at [882, 230] on textarea "House Address *" at bounding box center [1009, 237] width 375 height 42
type textarea "[PERSON_NAME], Kallingal kulathoor PO."
click at [355, 244] on textarea "House Address *" at bounding box center [448, 237] width 375 height 42
type textarea "kukatpalli"
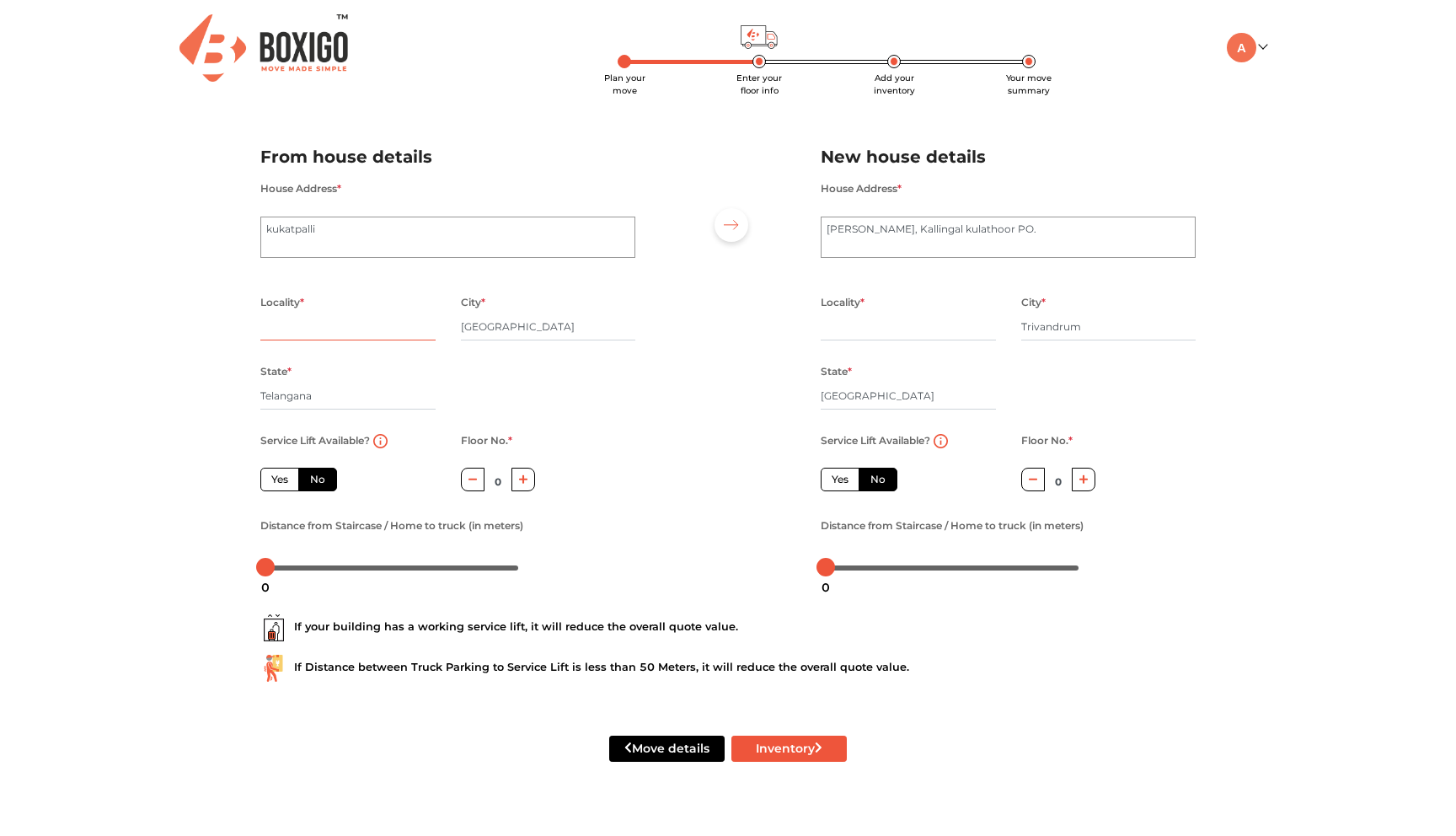
click at [272, 320] on input "text" at bounding box center [348, 327] width 175 height 27
type input "kukatpLLI"
click at [484, 325] on input "[GEOGRAPHIC_DATA]" at bounding box center [549, 327] width 175 height 27
click at [525, 483] on icon "button" at bounding box center [524, 479] width 10 height 10
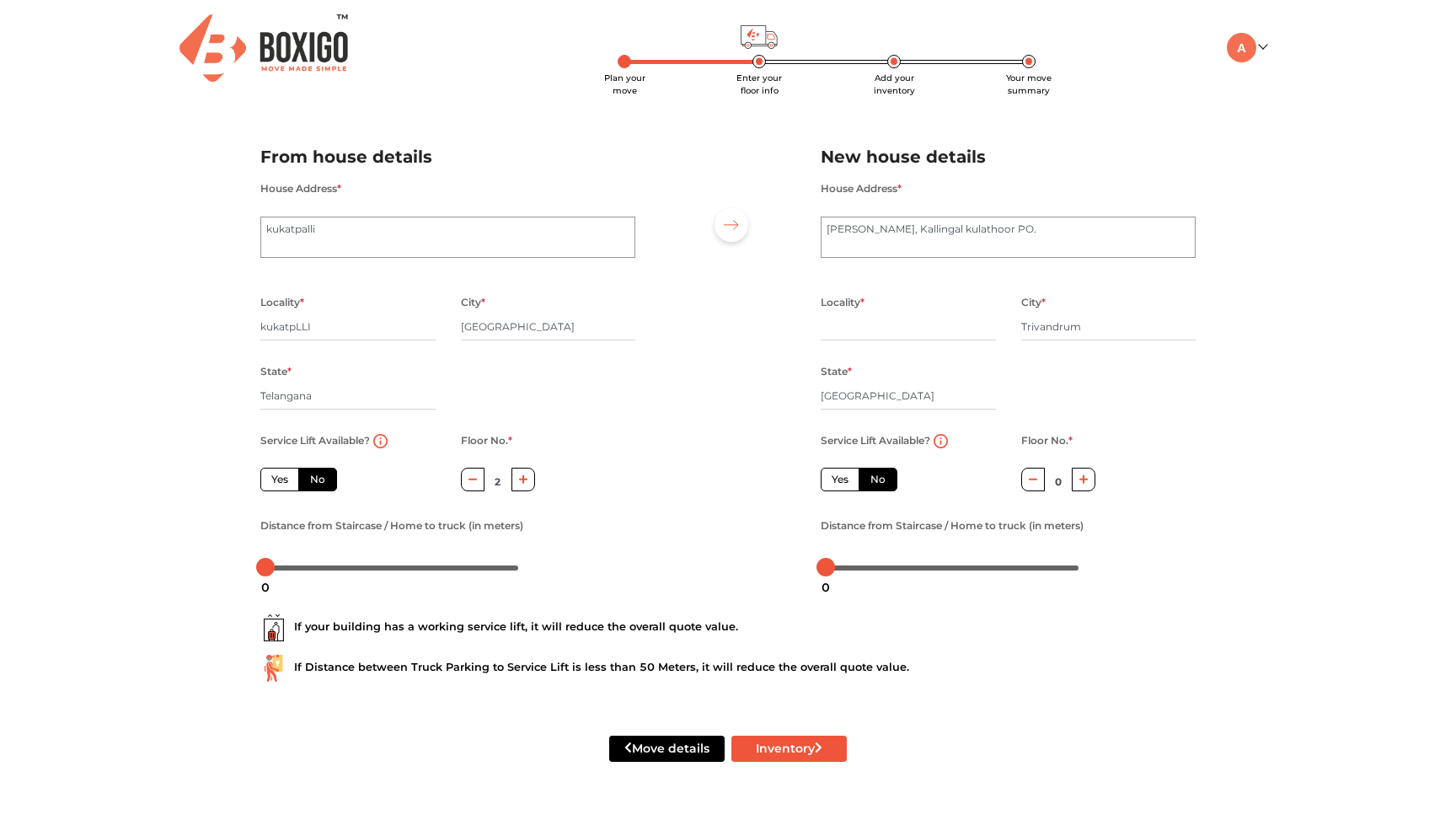
click at [525, 483] on icon "button" at bounding box center [524, 479] width 10 height 10
type input "3"
click at [773, 748] on button "Inventory" at bounding box center [789, 748] width 116 height 26
click at [845, 321] on input "text" at bounding box center [908, 327] width 175 height 27
radio input "true"
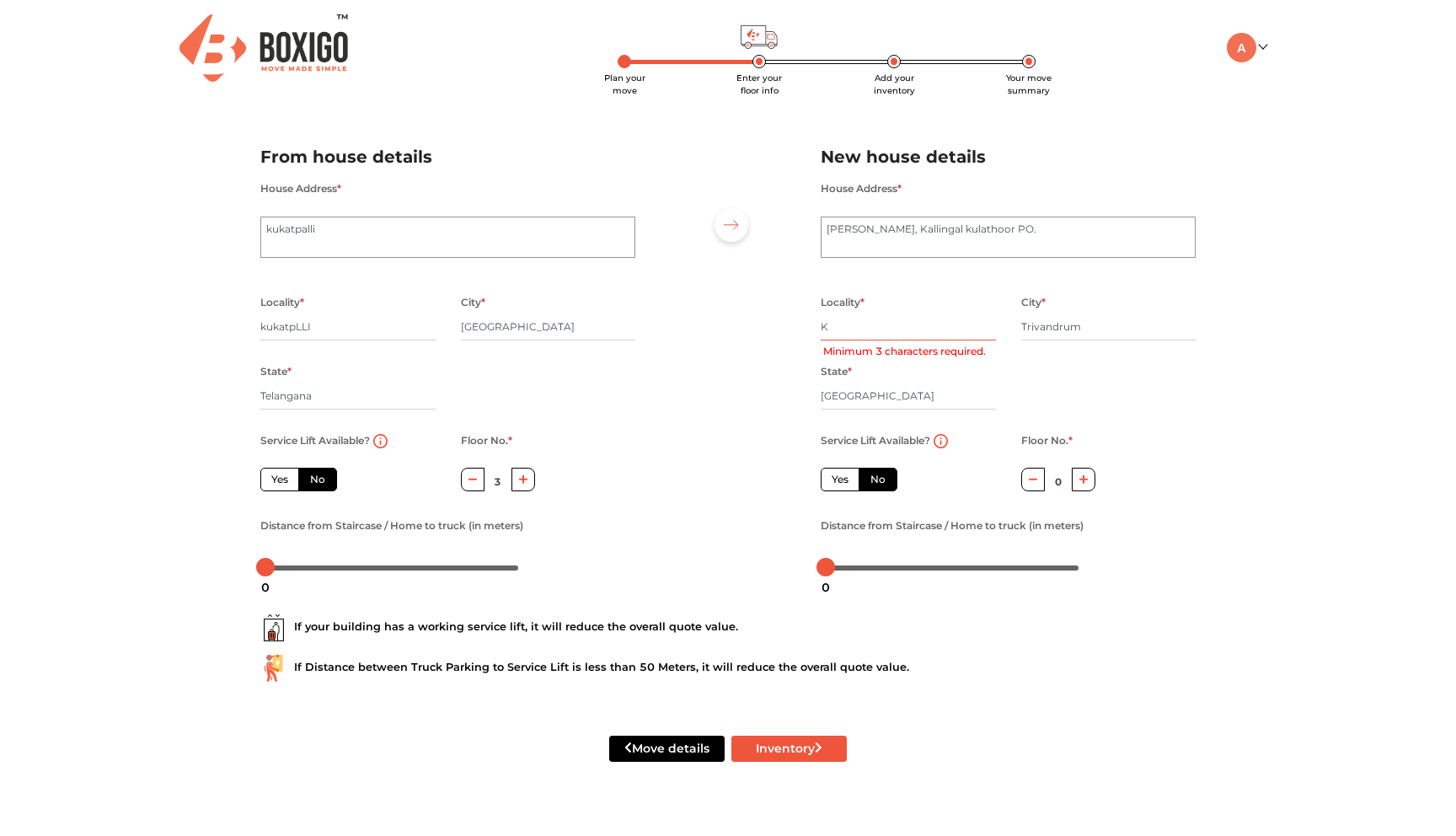
type input "KA"
radio input "true"
type input "KAZHAKOOTAM"
click at [878, 399] on input "[GEOGRAPHIC_DATA]" at bounding box center [908, 396] width 175 height 27
click at [766, 742] on button "Inventory" at bounding box center [789, 748] width 116 height 26
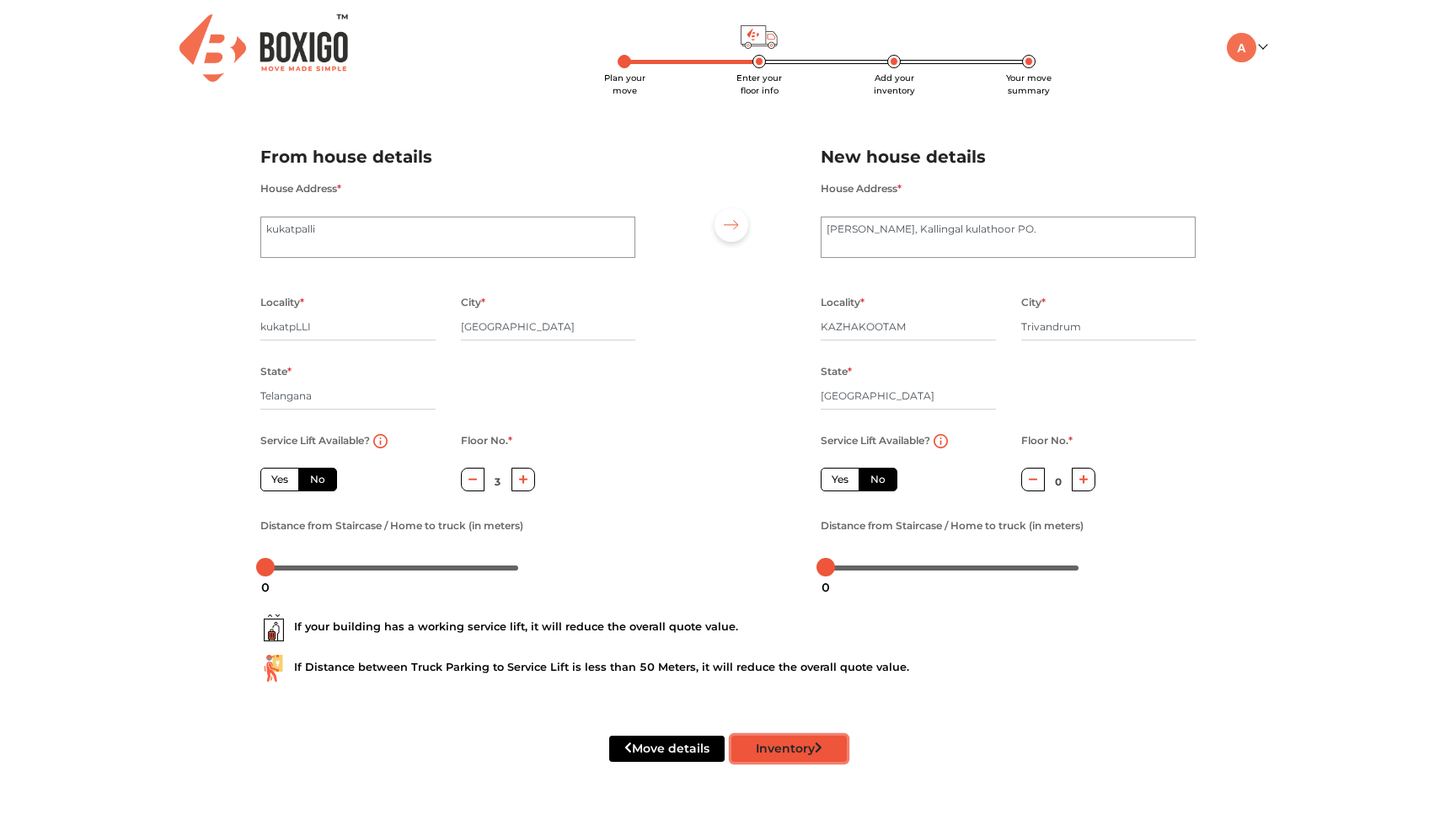
radio input "true"
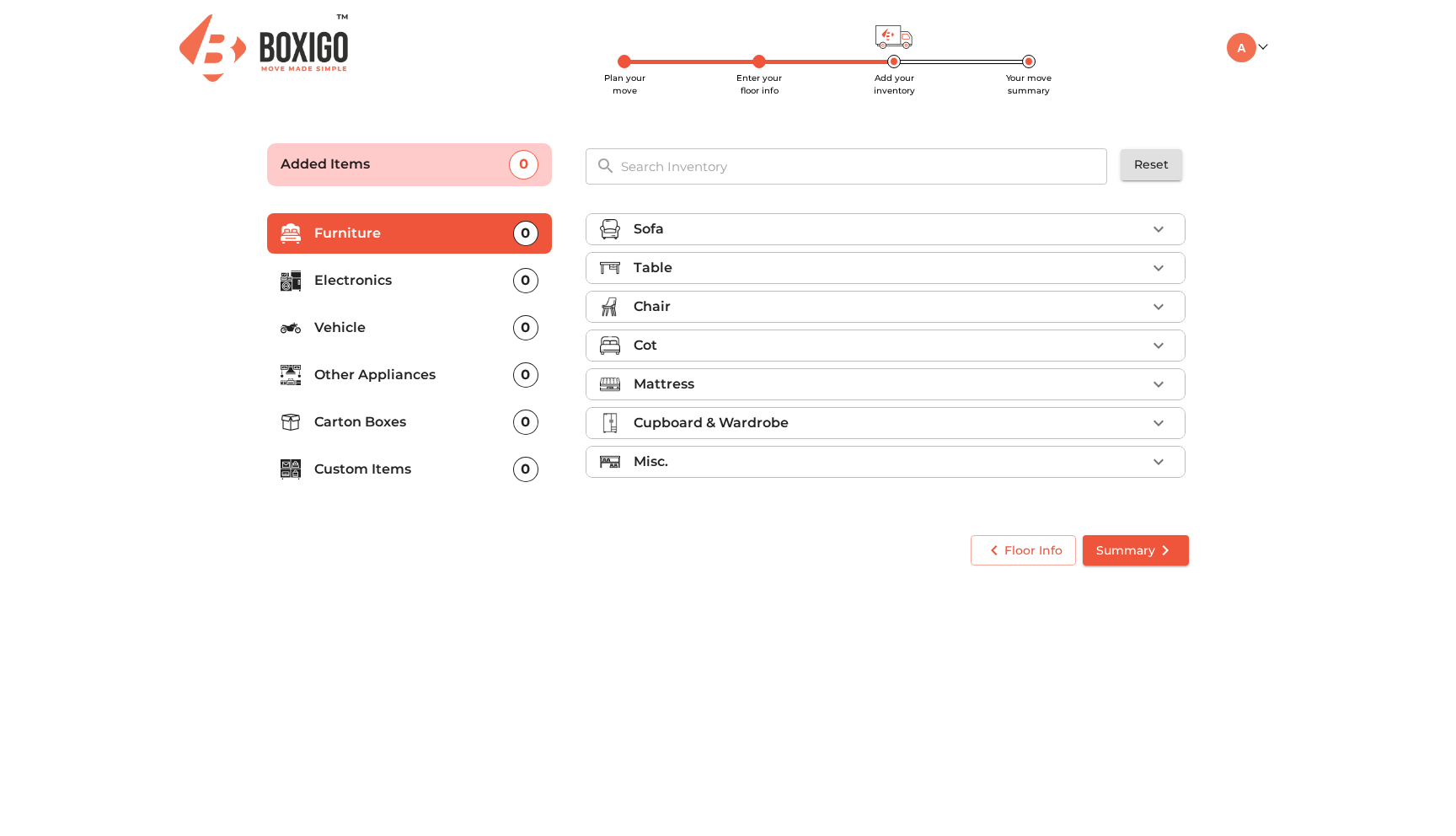
click at [687, 377] on p "Mattress" at bounding box center [664, 384] width 60 height 20
click at [1158, 462] on span "Add" at bounding box center [1145, 458] width 37 height 19
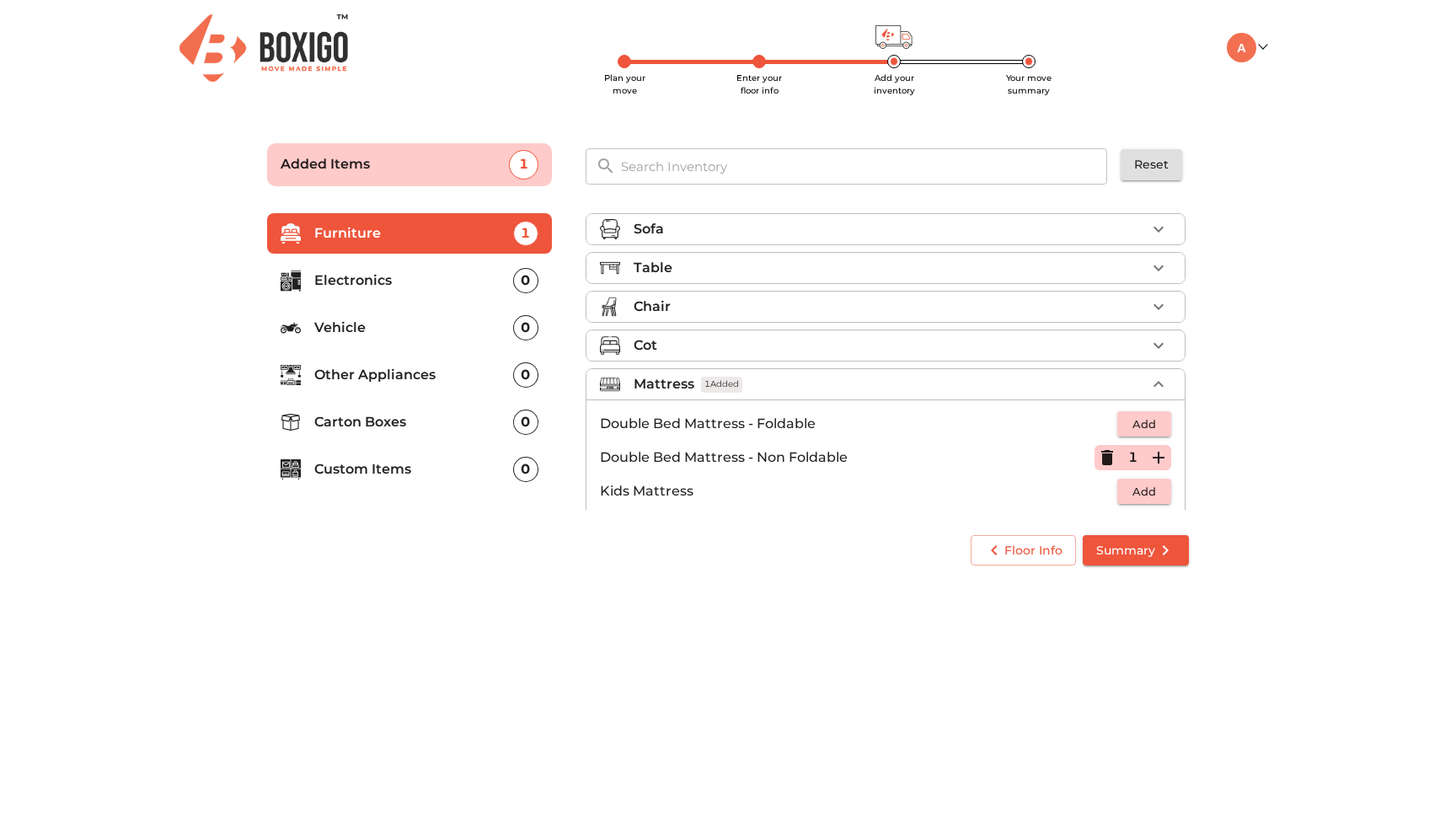
click at [1152, 386] on icon "button" at bounding box center [1158, 384] width 20 height 20
click at [379, 329] on p "Vehicle" at bounding box center [413, 328] width 198 height 20
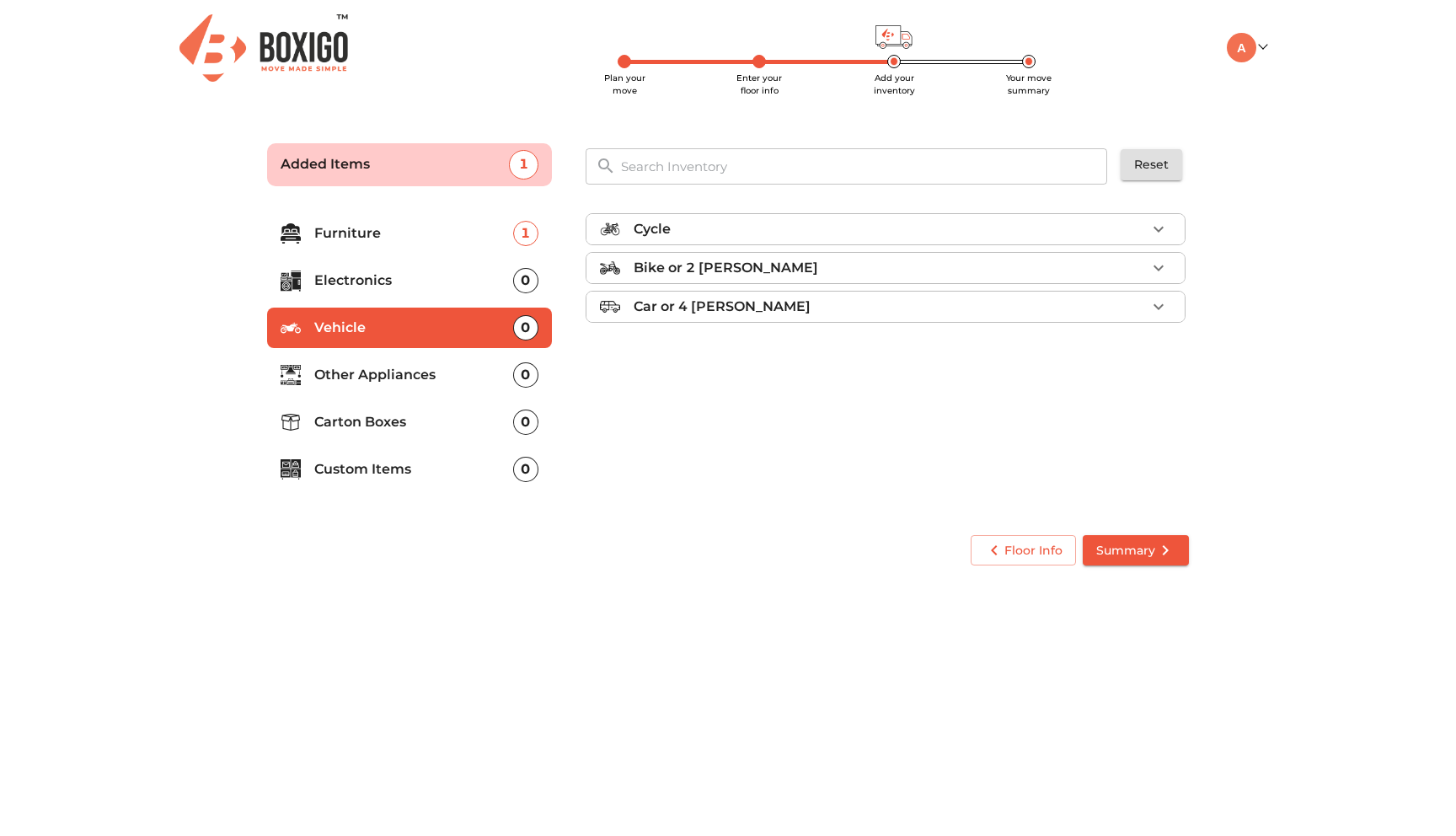
click at [738, 266] on p "Bike or 2 [PERSON_NAME]" at bounding box center [727, 267] width 185 height 20
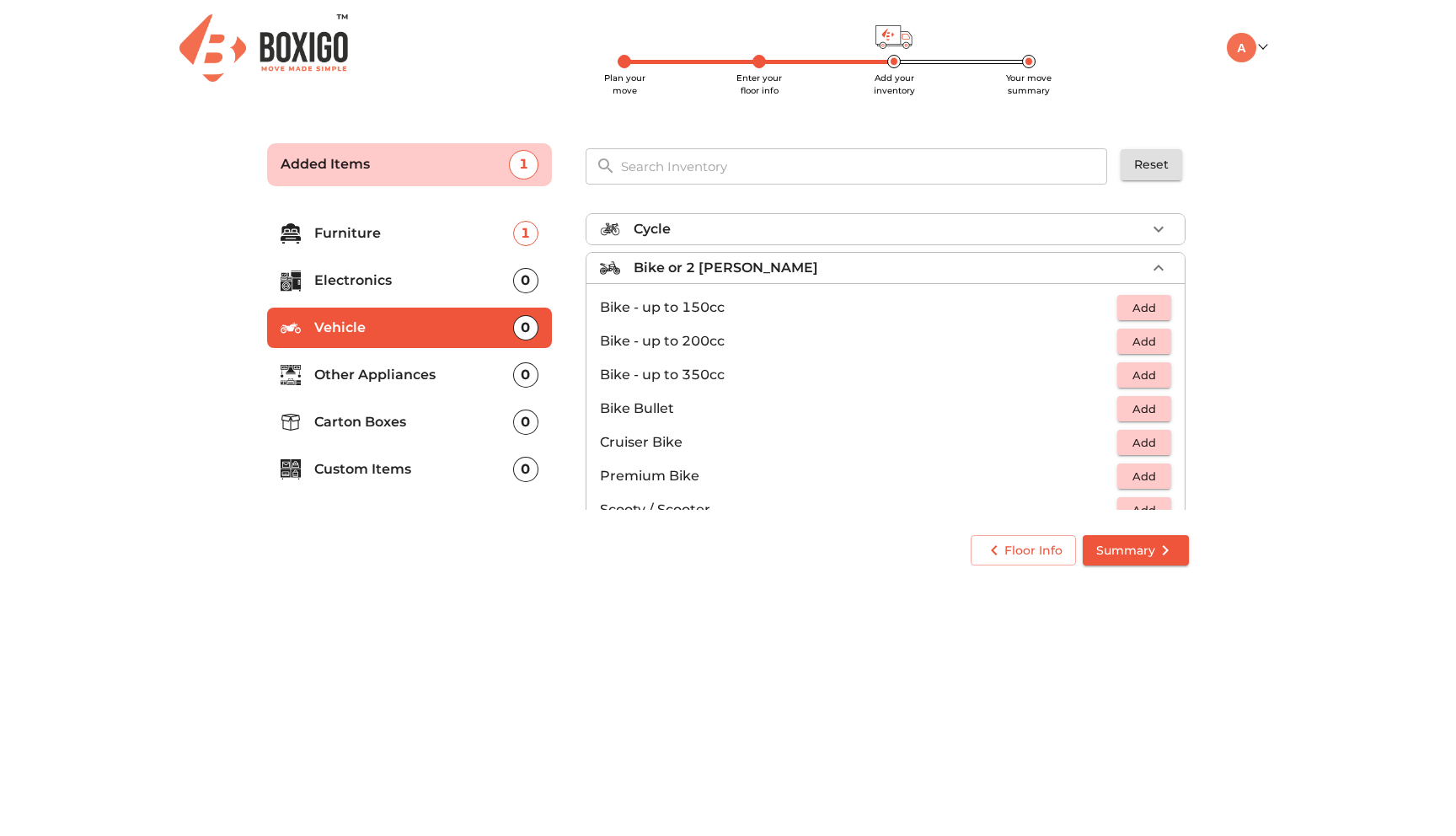
click at [708, 375] on p "Bike - up to 350cc" at bounding box center [859, 374] width 517 height 20
click at [1160, 374] on span "Add" at bounding box center [1145, 375] width 37 height 19
click at [388, 282] on p "Electronics" at bounding box center [413, 280] width 198 height 20
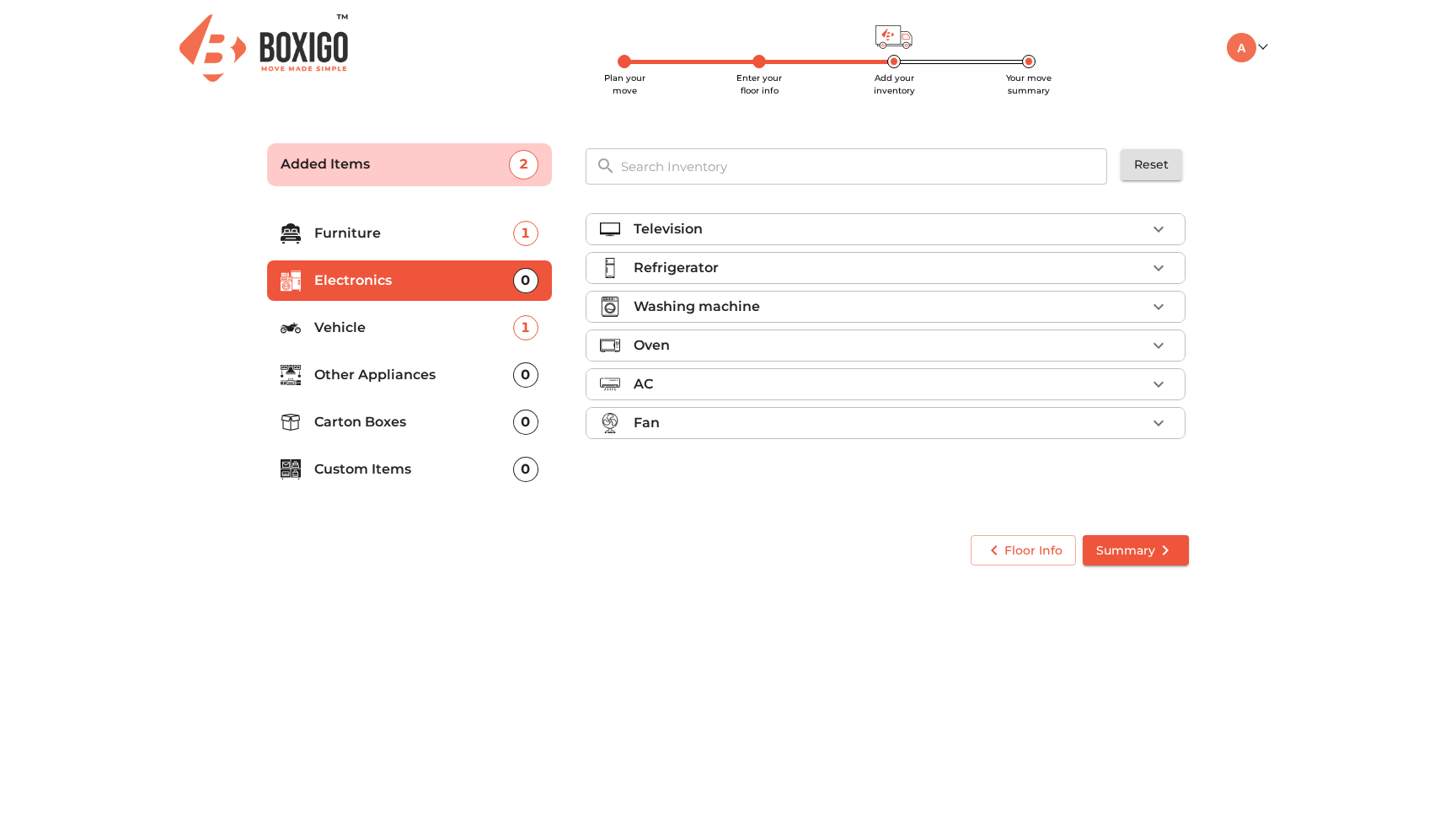
click at [743, 306] on p "Washing machine" at bounding box center [697, 306] width 126 height 20
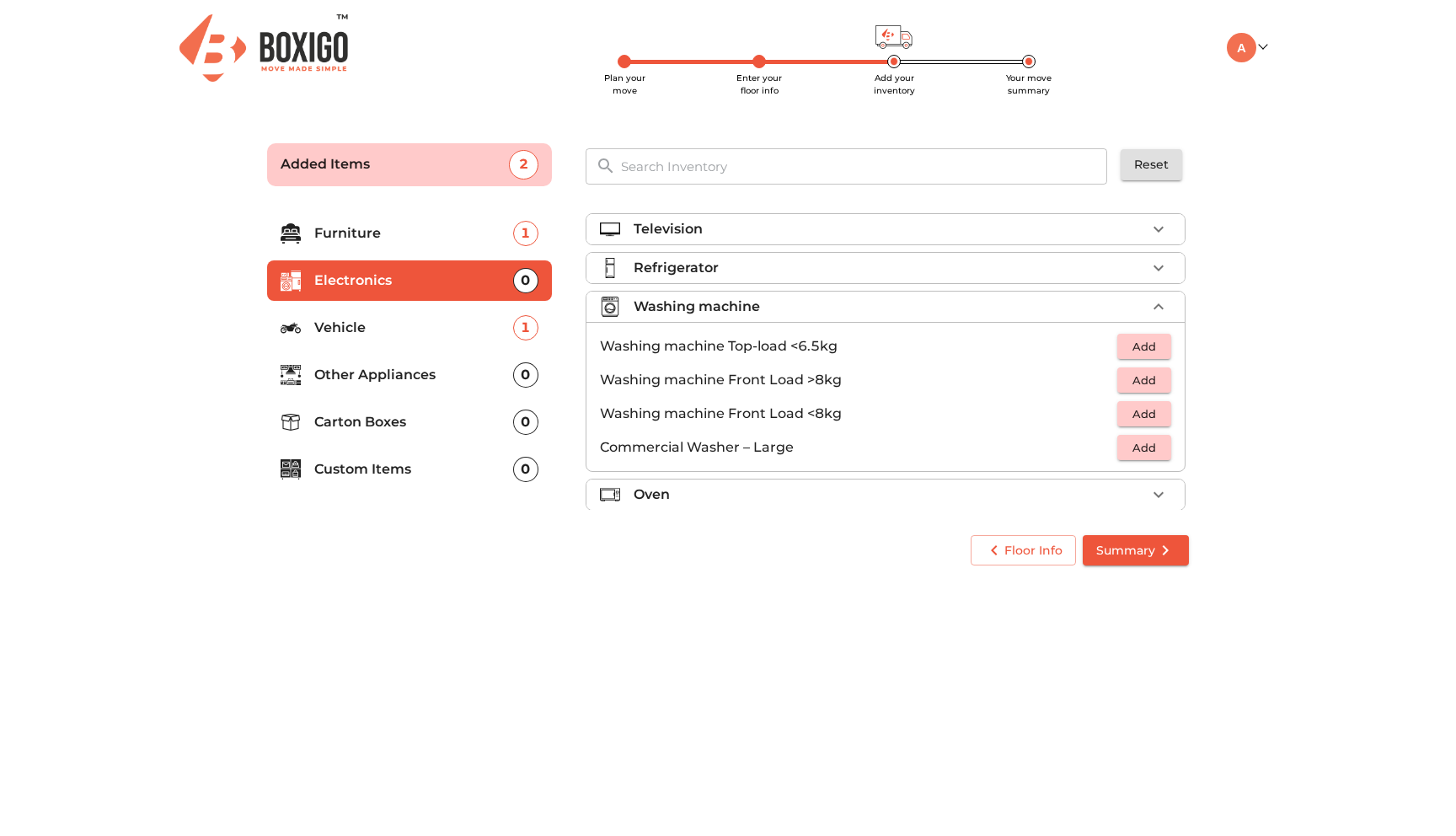
click at [1162, 346] on span "Add" at bounding box center [1145, 347] width 37 height 19
click at [1162, 305] on icon "button" at bounding box center [1158, 306] width 20 height 20
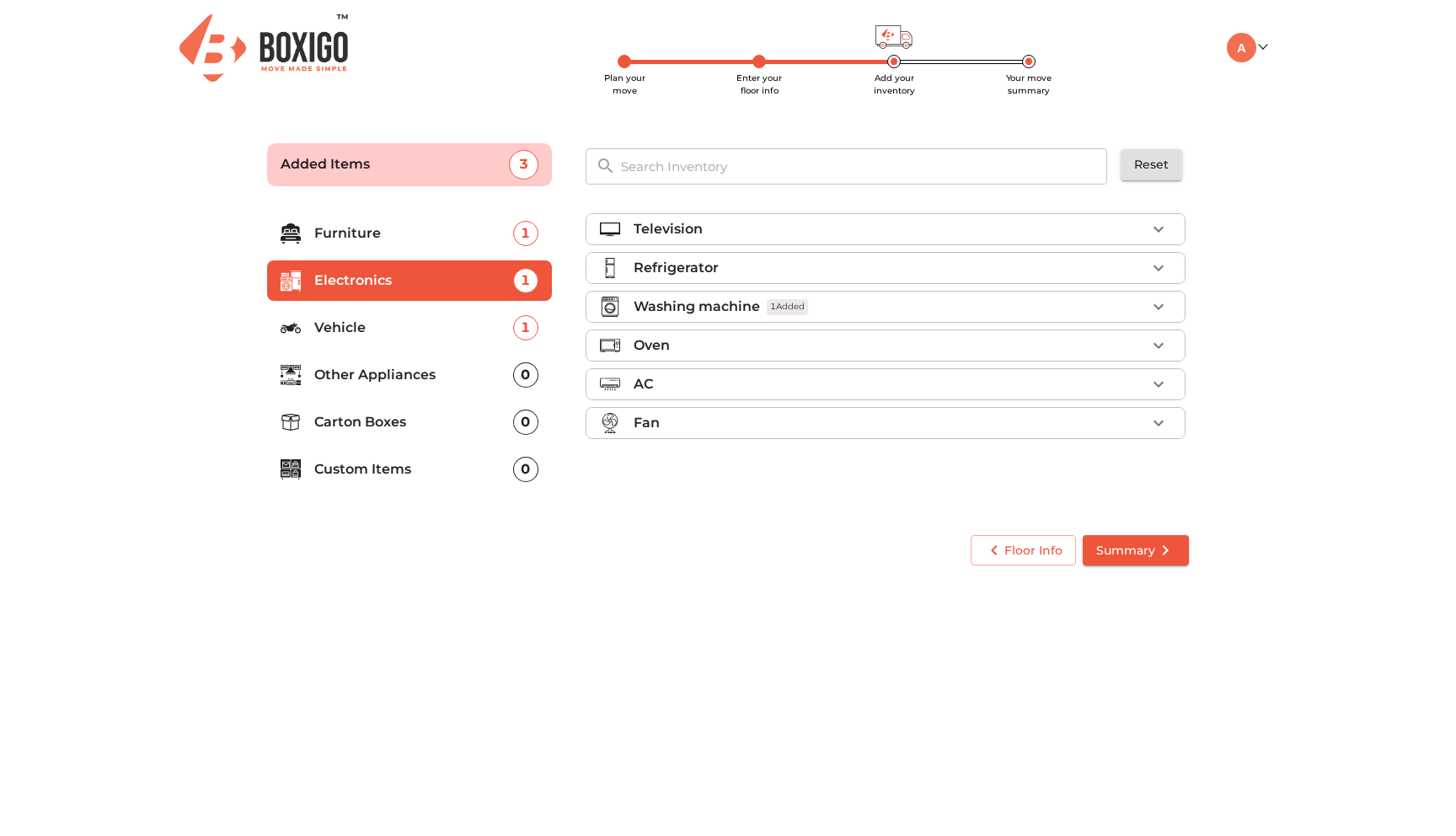
click at [363, 425] on p "Carton Boxes" at bounding box center [413, 422] width 198 height 20
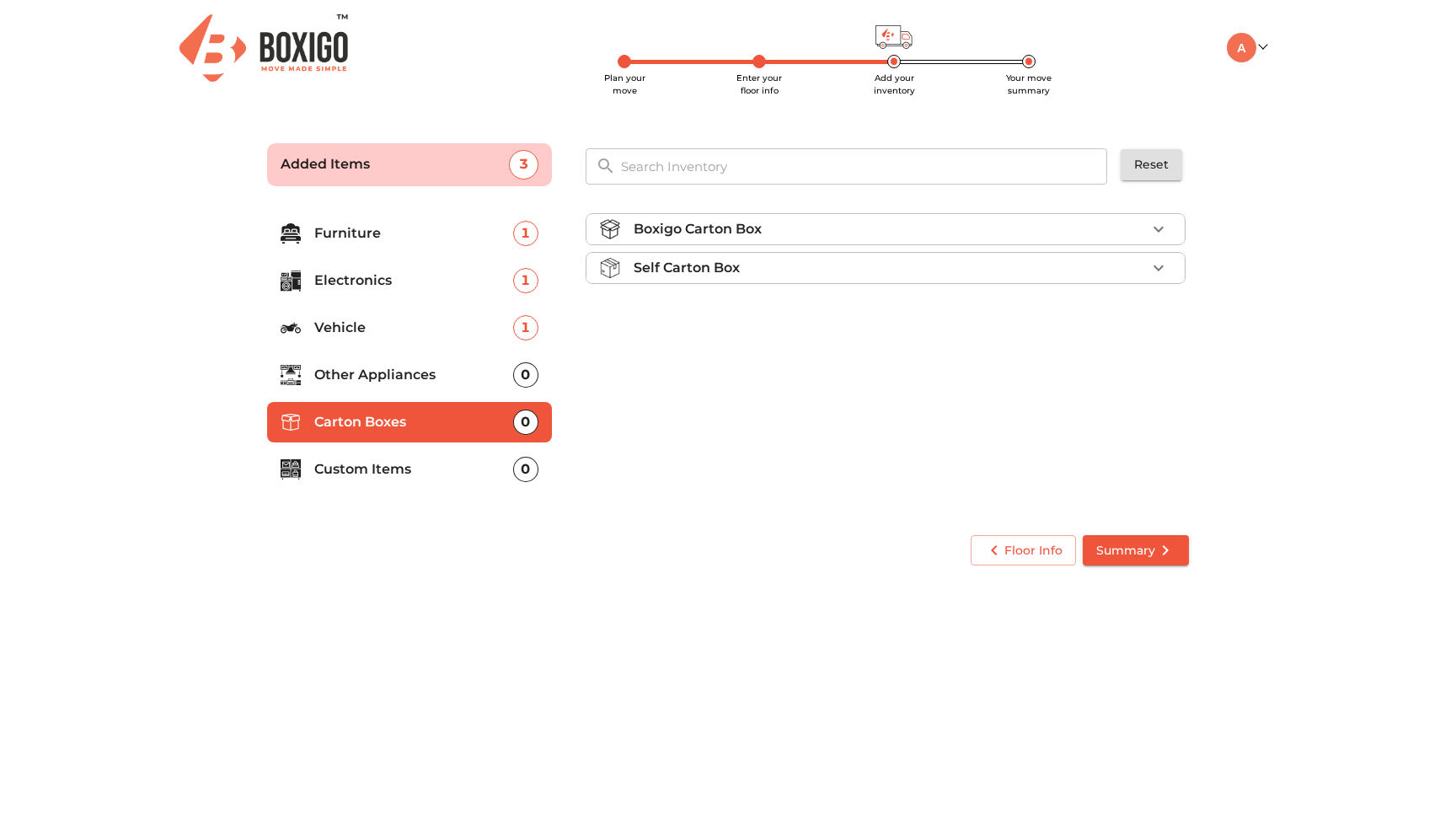
click at [1161, 228] on icon "button" at bounding box center [1158, 229] width 10 height 6
click at [1163, 271] on button "Add" at bounding box center [1144, 268] width 53 height 26
click at [1163, 271] on icon "button" at bounding box center [1158, 268] width 20 height 20
click at [361, 470] on p "Custom Items" at bounding box center [413, 469] width 198 height 20
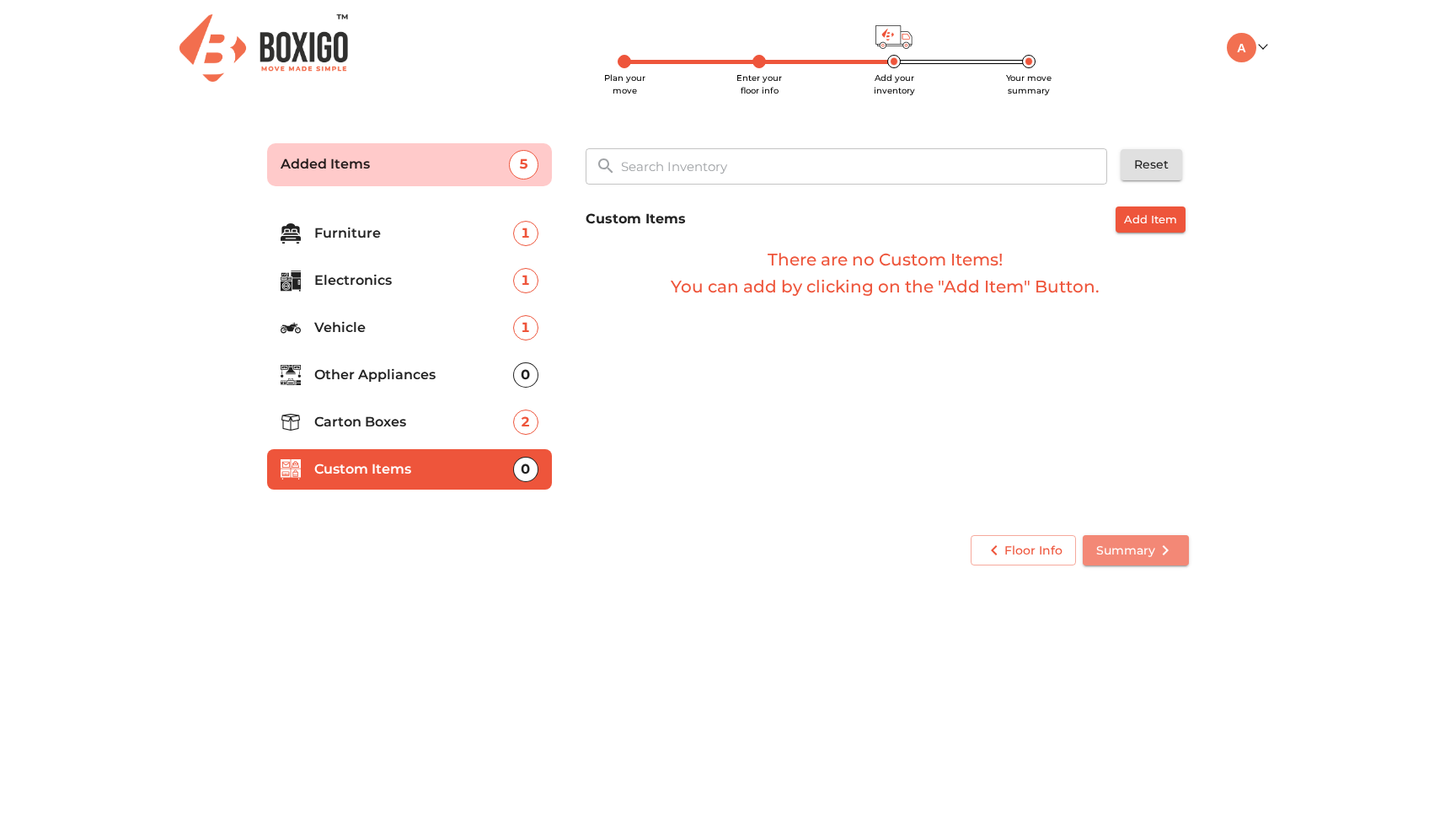
click at [1120, 554] on span "Summary" at bounding box center [1135, 550] width 79 height 21
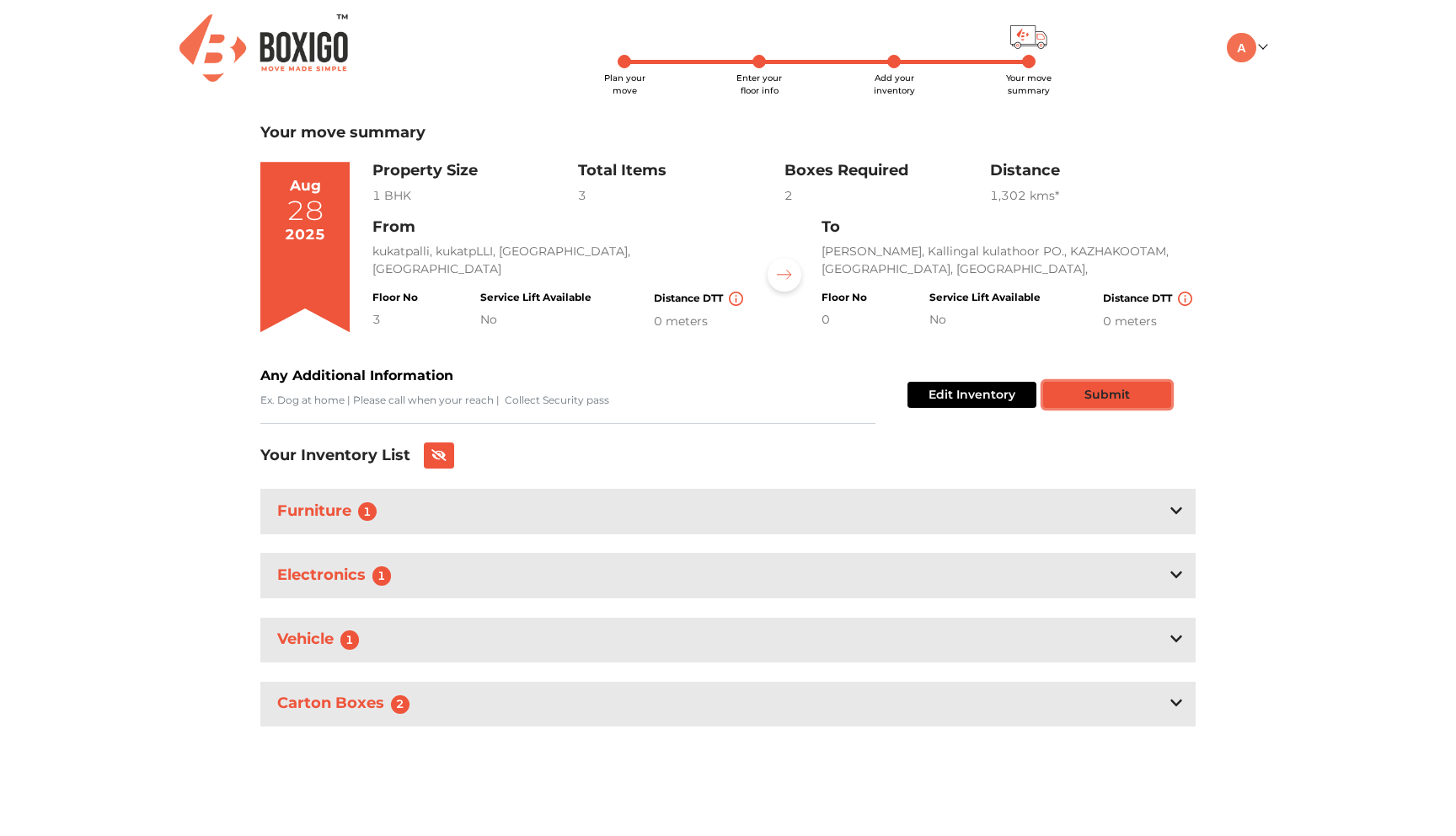
click at [1101, 400] on button "Submit" at bounding box center [1108, 395] width 128 height 26
